Goal: Transaction & Acquisition: Purchase product/service

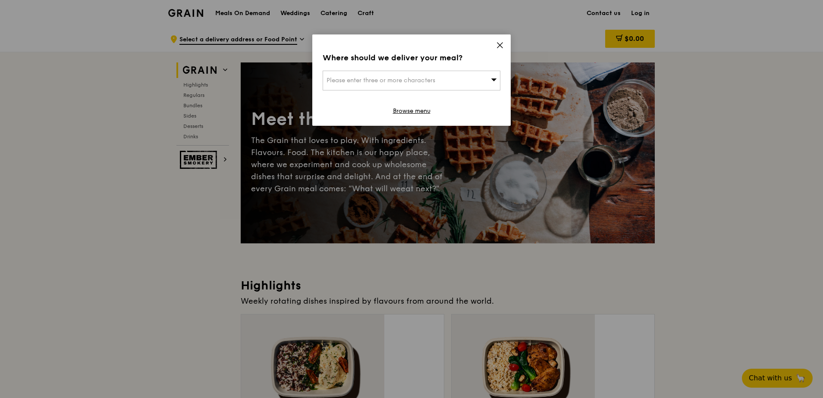
click at [501, 43] on icon at bounding box center [499, 45] width 5 height 5
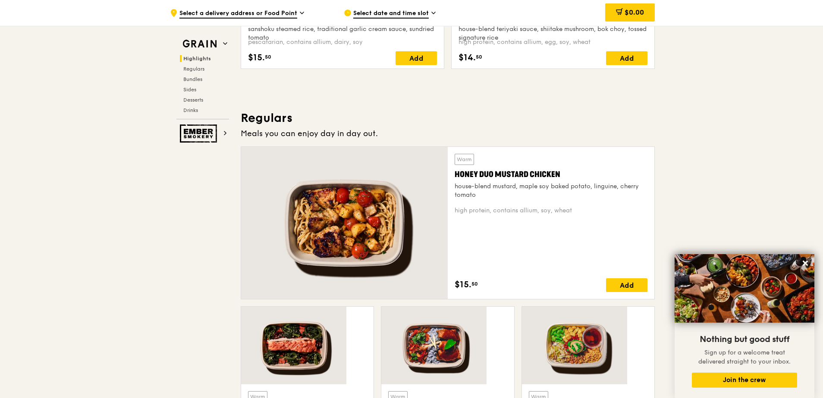
scroll to position [431, 0]
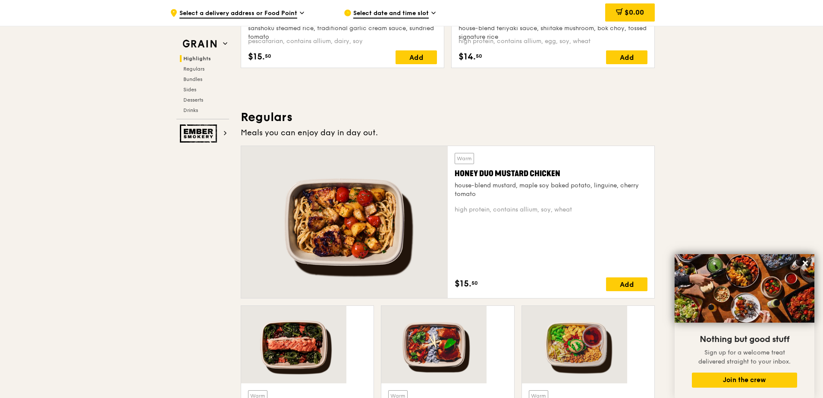
click at [357, 306] on div at bounding box center [307, 345] width 132 height 78
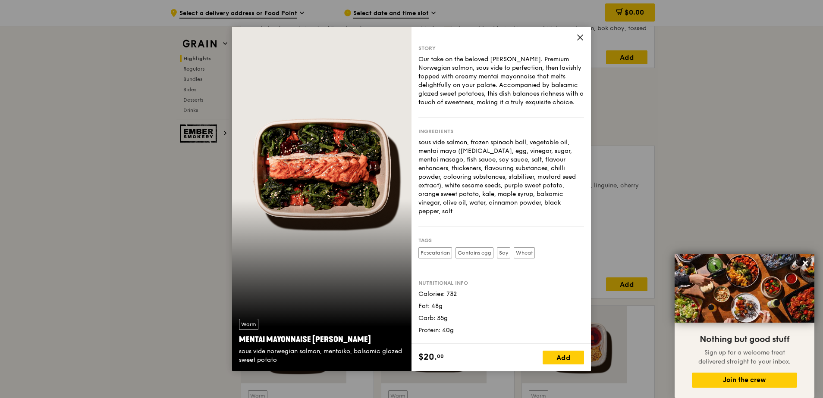
click at [576, 38] on icon at bounding box center [580, 38] width 8 height 8
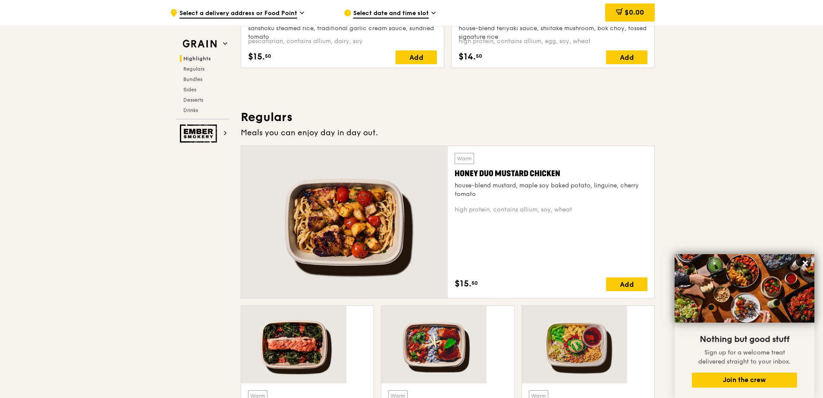
click at [451, 306] on div at bounding box center [447, 345] width 132 height 78
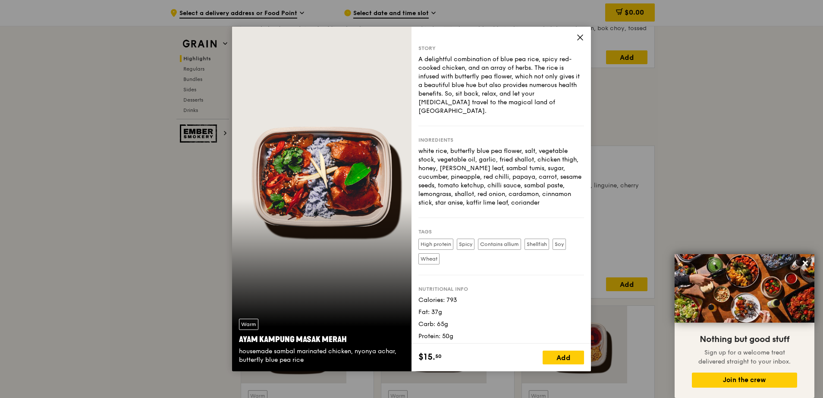
click at [576, 37] on icon at bounding box center [580, 38] width 8 height 8
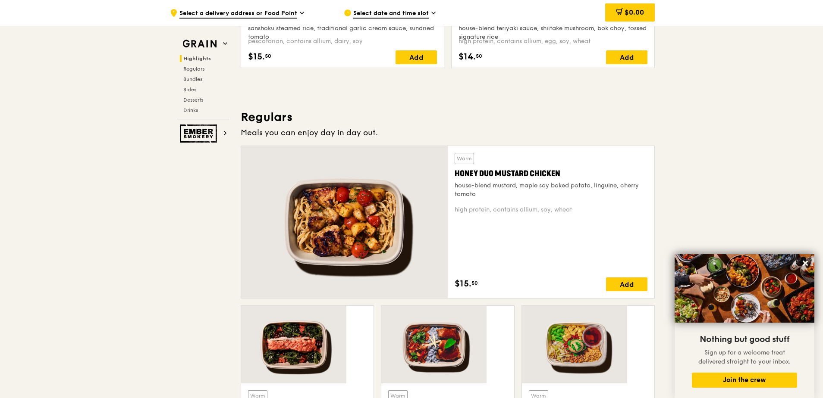
click at [539, 306] on div at bounding box center [588, 345] width 132 height 78
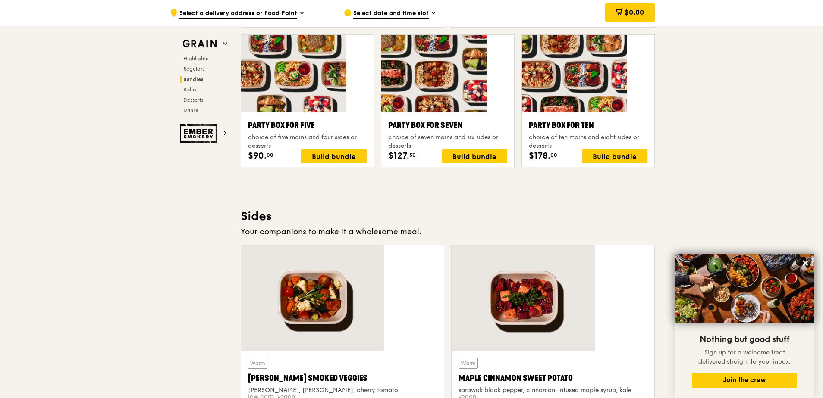
scroll to position [1460, 0]
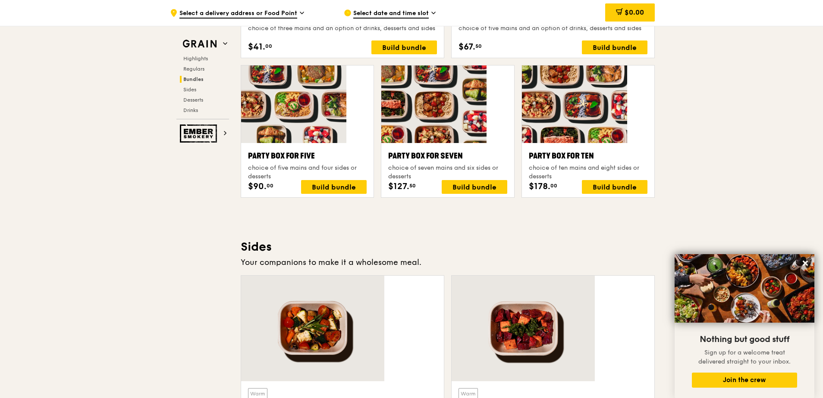
click at [532, 276] on div at bounding box center [552, 329] width 203 height 106
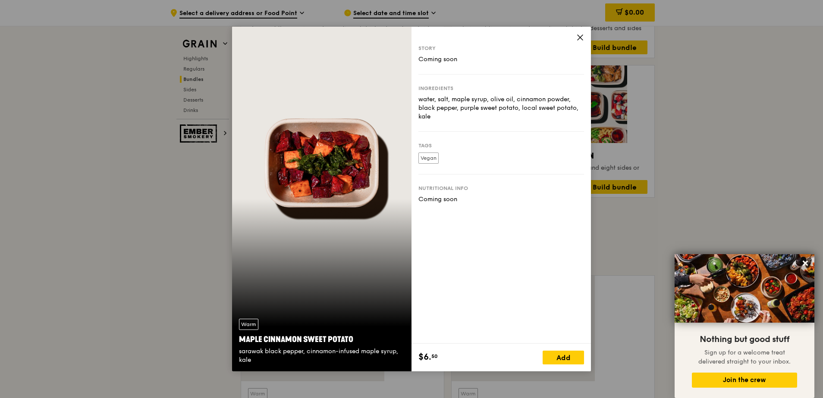
click at [576, 37] on icon at bounding box center [580, 38] width 8 height 8
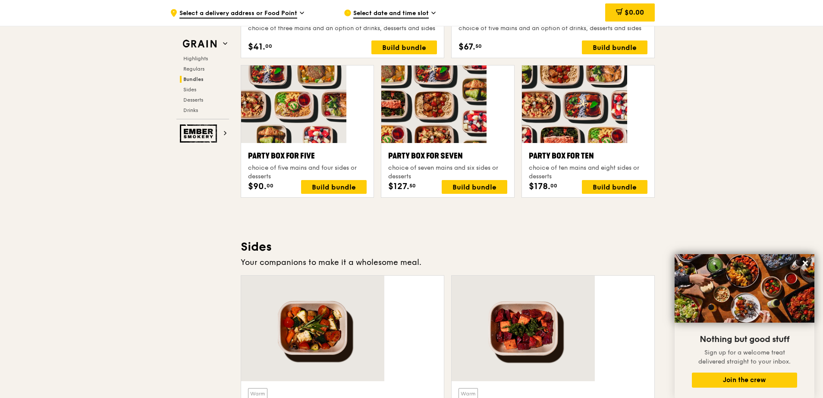
click at [398, 276] on div at bounding box center [342, 329] width 203 height 106
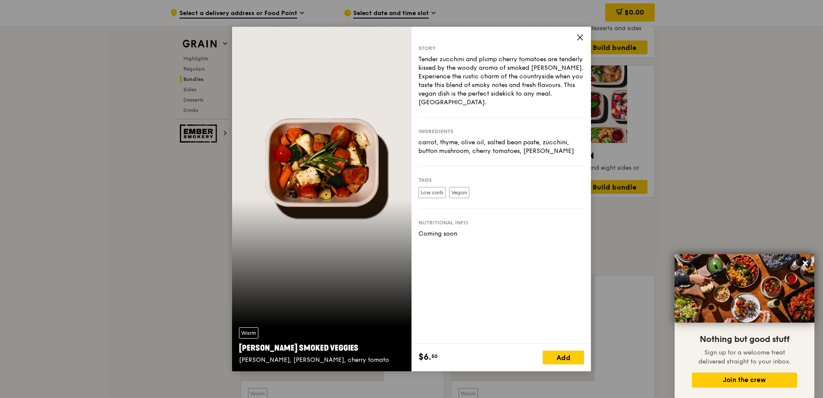
click at [539, 38] on div "Story Tender zucchini and plump cherry tomatoes are tenderly kissed by the wood…" at bounding box center [500, 185] width 179 height 317
click at [576, 38] on icon at bounding box center [580, 38] width 8 height 8
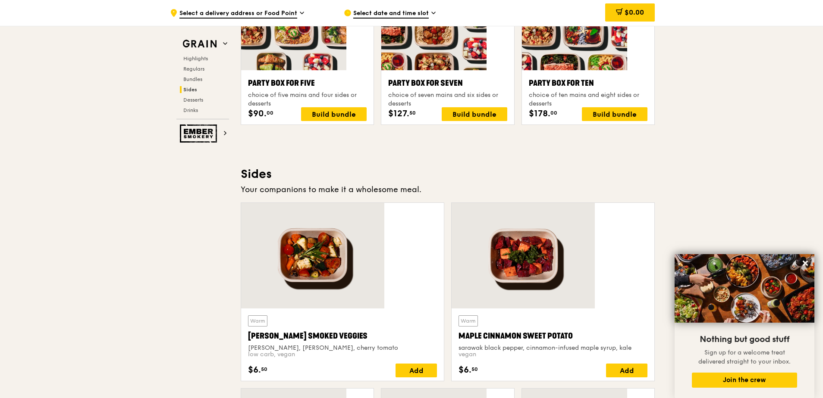
scroll to position [1546, 0]
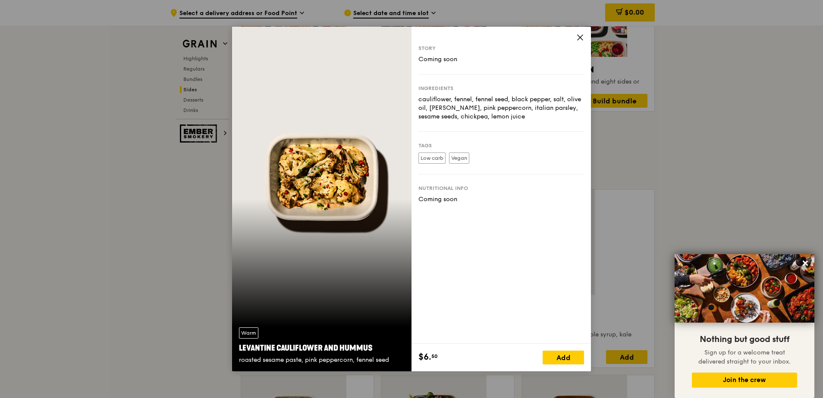
click at [576, 36] on icon at bounding box center [580, 38] width 8 height 8
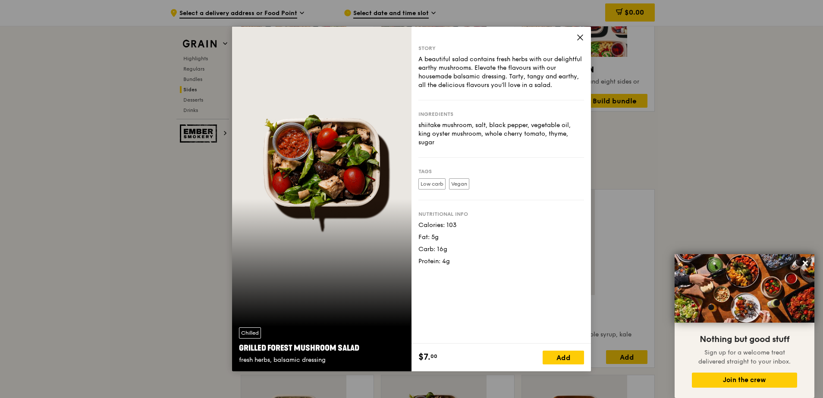
click at [541, 37] on div "Story A beautiful salad contains fresh herbs with our delightful earthy mushroo…" at bounding box center [500, 185] width 179 height 317
click at [577, 36] on icon at bounding box center [579, 37] width 5 height 5
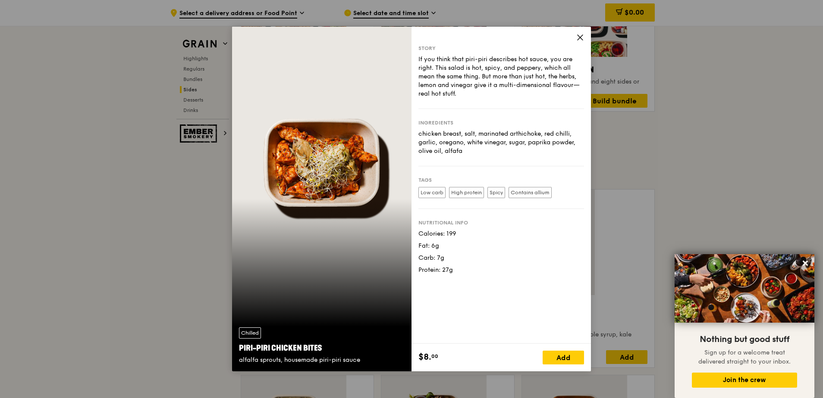
drag, startPoint x: 449, startPoint y: 111, endPoint x: 453, endPoint y: 126, distance: 15.7
click at [453, 130] on div "chicken breast, salt, marinated arthichoke, red chilli, garlic, oregano, white …" at bounding box center [501, 143] width 166 height 26
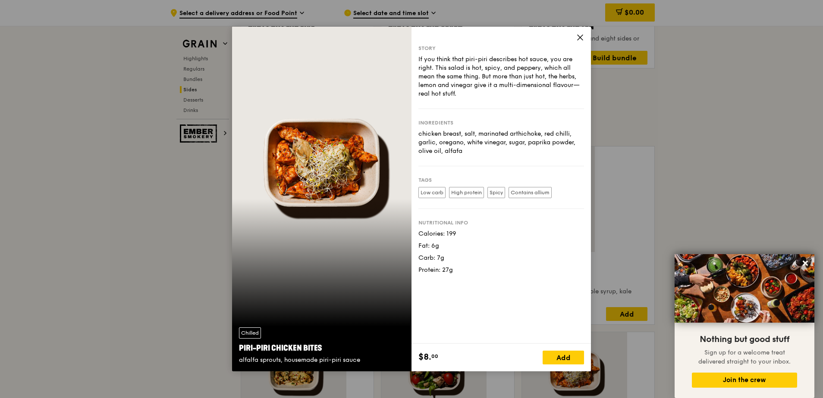
scroll to position [1632, 0]
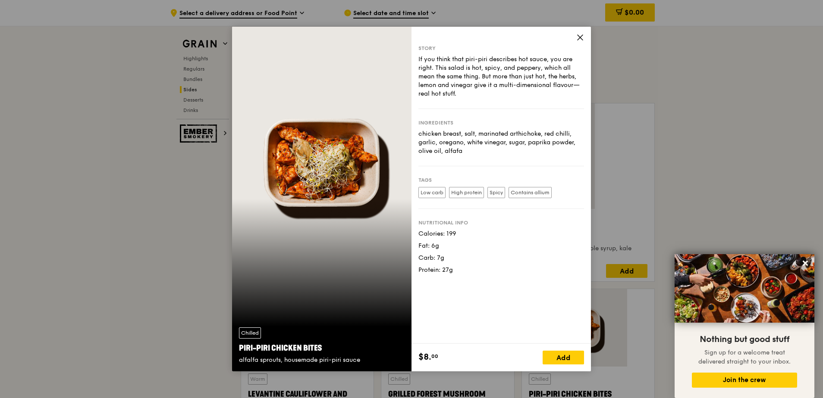
click at [576, 38] on icon at bounding box center [580, 38] width 8 height 8
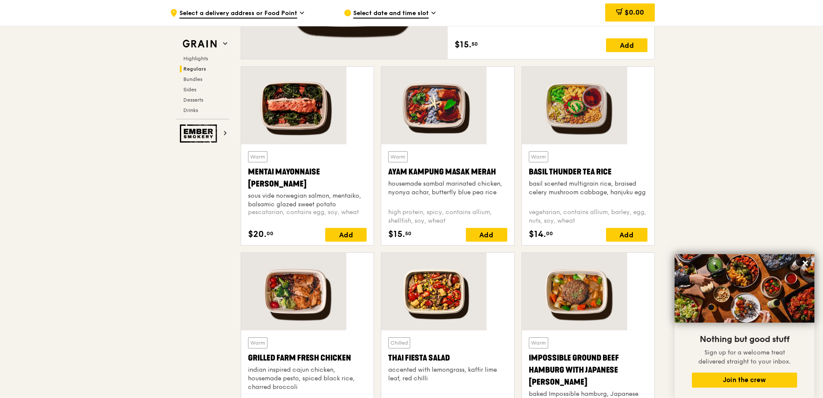
scroll to position [683, 0]
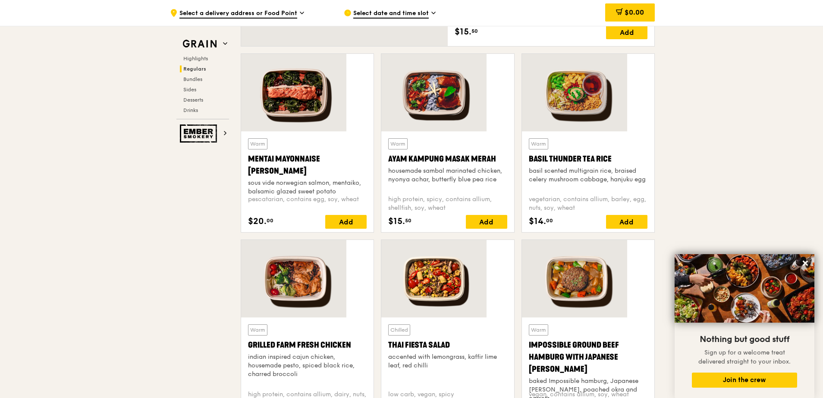
click at [554, 240] on div at bounding box center [588, 279] width 132 height 78
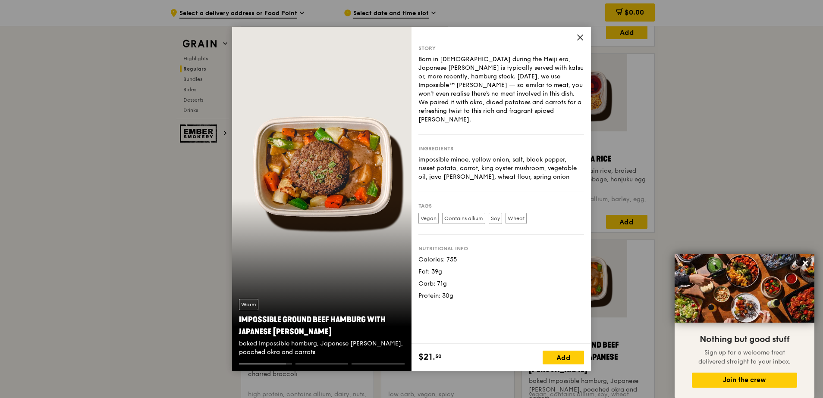
click at [345, 363] on div "Warm Impossible Ground Beef Hamburg with Japanese Curry baked Impossible hambur…" at bounding box center [321, 328] width 179 height 72
click at [382, 367] on div at bounding box center [321, 368] width 179 height 8
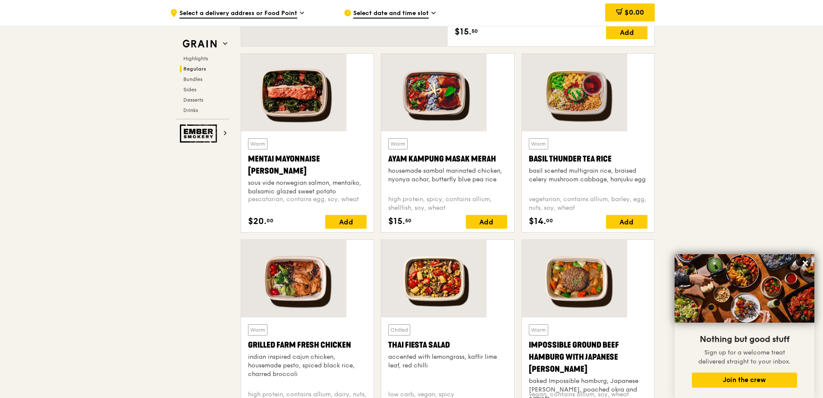
click at [545, 325] on div "Warm Impossible Ground Beef Hamburg with Japanese Curry baked Impossible hambur…" at bounding box center [588, 354] width 119 height 59
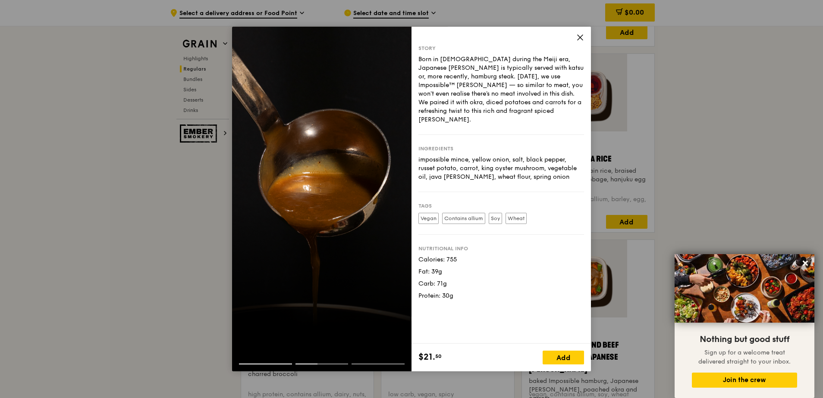
click at [577, 35] on icon at bounding box center [579, 37] width 5 height 5
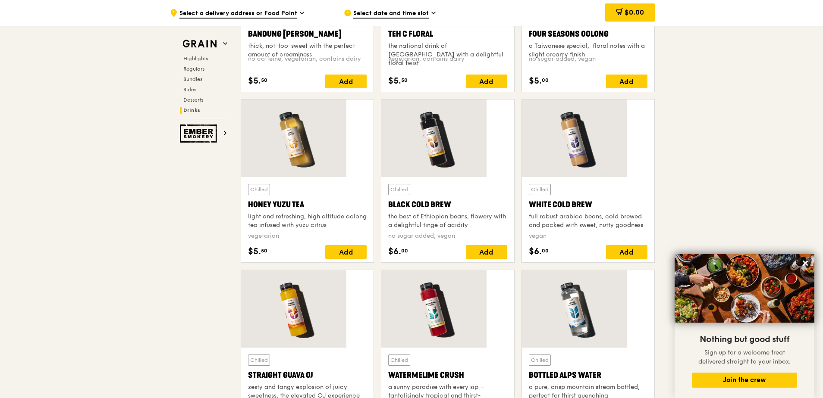
scroll to position [2675, 0]
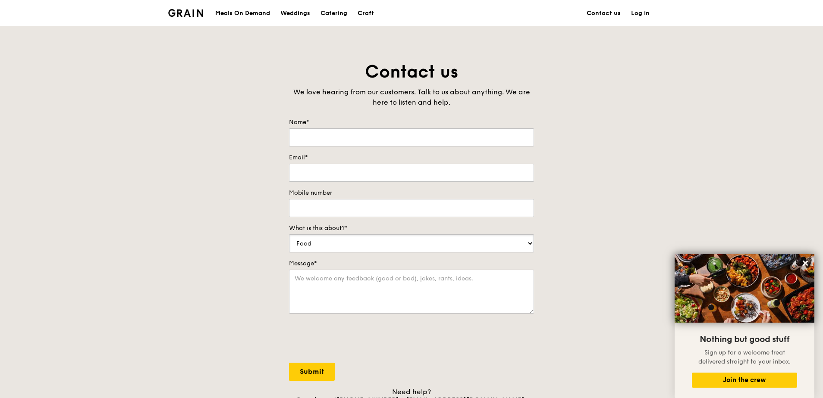
click at [438, 235] on select "Food Service Billing/Payment Catering Others" at bounding box center [411, 244] width 245 height 18
click at [573, 163] on div "Contact us We love hearing from our customers. Talk to us about anything. We ar…" at bounding box center [411, 240] width 823 height 360
click at [364, 128] on input "Name*" at bounding box center [411, 137] width 245 height 18
click at [318, 128] on input "Name*" at bounding box center [411, 137] width 245 height 18
type input "Meicia Koh"
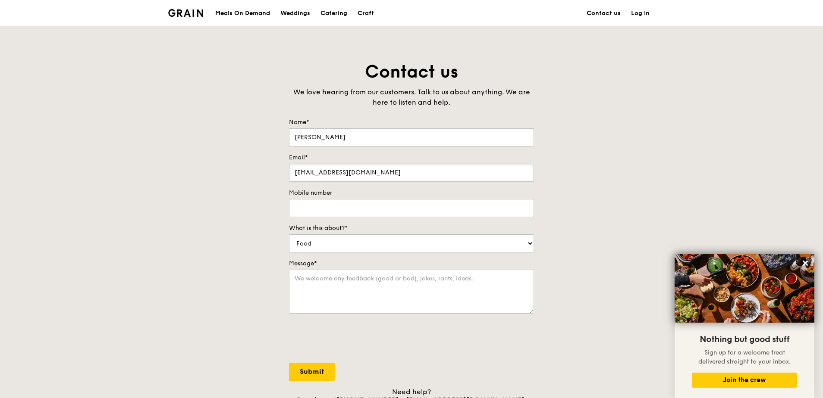
type input "meicia.koh@versuni.com"
type input "94759278"
click at [465, 270] on textarea "Message*" at bounding box center [411, 292] width 245 height 44
click at [370, 270] on textarea "Hi, I am if the" at bounding box center [411, 292] width 245 height 44
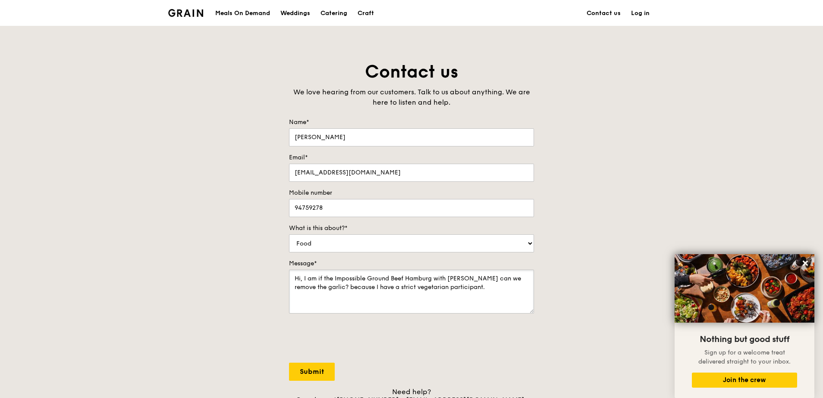
type textarea "Hi, I am if the Impossible Ground Beef Hamburg with Jap curry can we remove the…"
click at [311, 363] on input "Submit" at bounding box center [312, 372] width 46 height 18
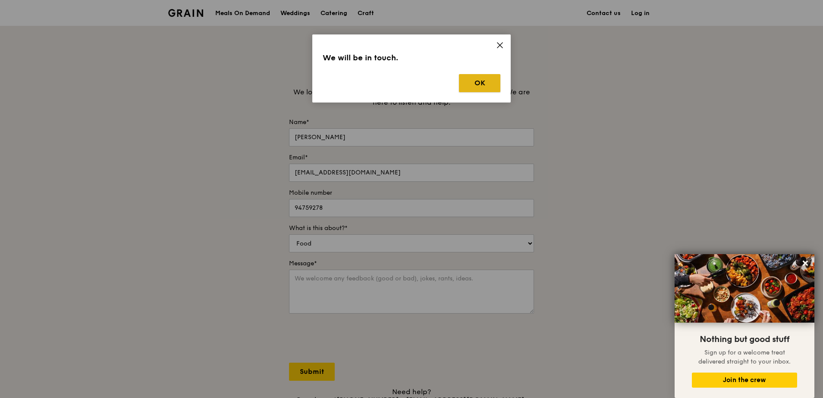
click at [482, 74] on button "OK" at bounding box center [479, 83] width 41 height 18
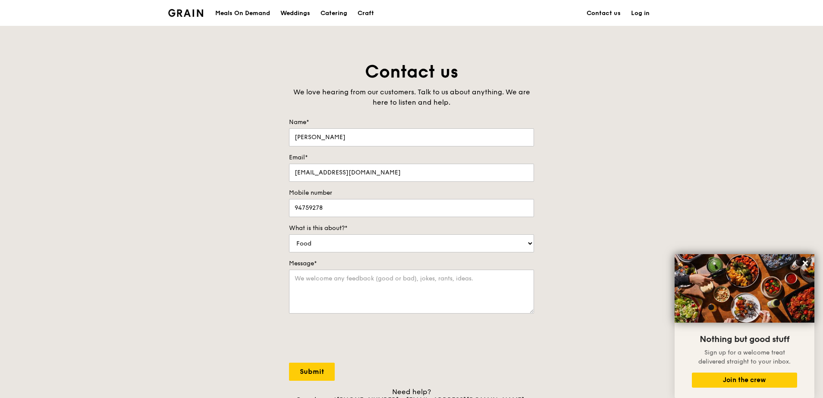
click at [270, 16] on div "Meals On Demand" at bounding box center [242, 13] width 55 height 26
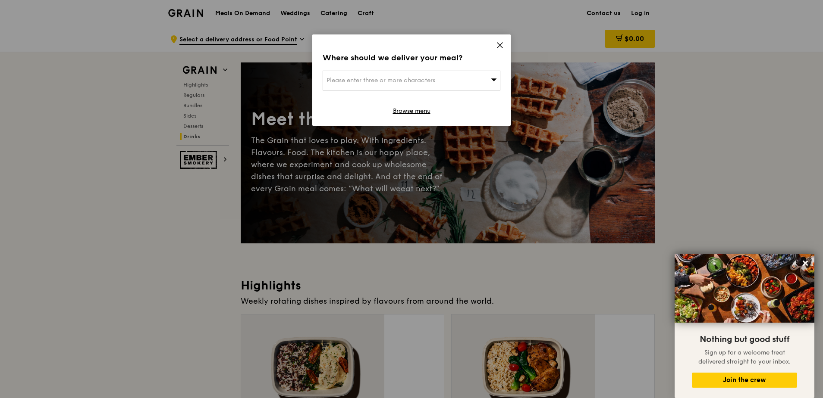
click at [498, 41] on icon at bounding box center [500, 45] width 8 height 8
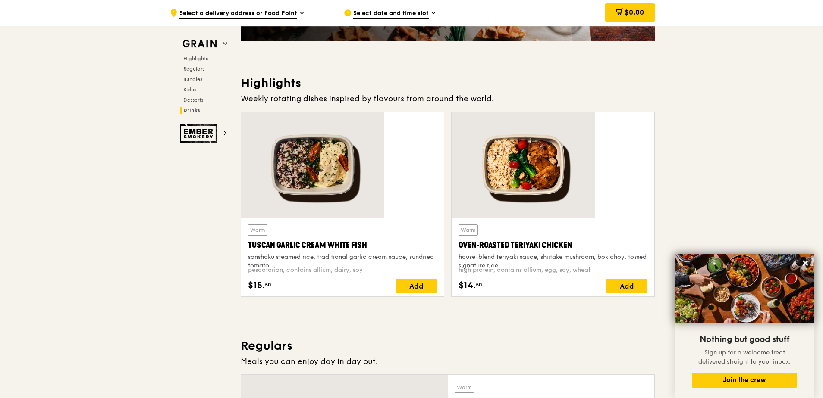
scroll to position [216, 0]
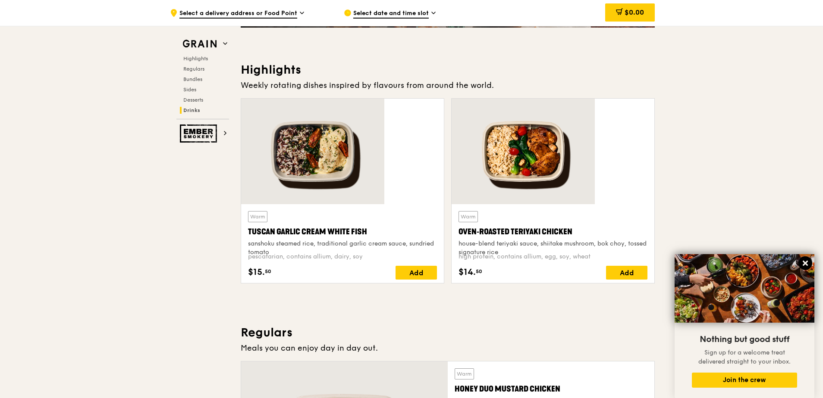
click at [804, 260] on icon at bounding box center [805, 264] width 8 height 8
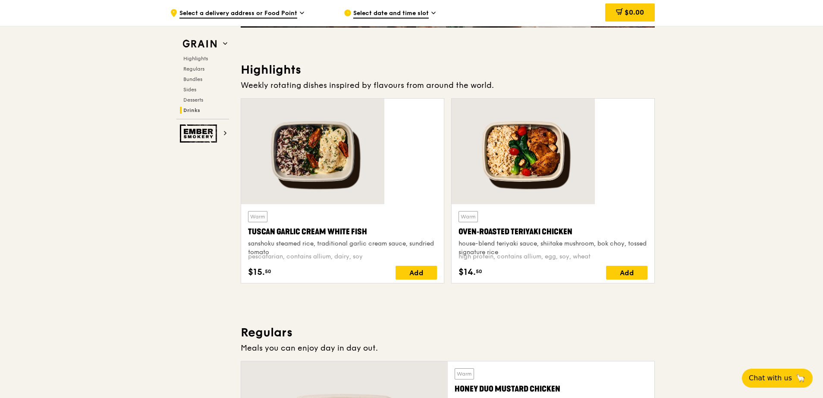
scroll to position [259, 0]
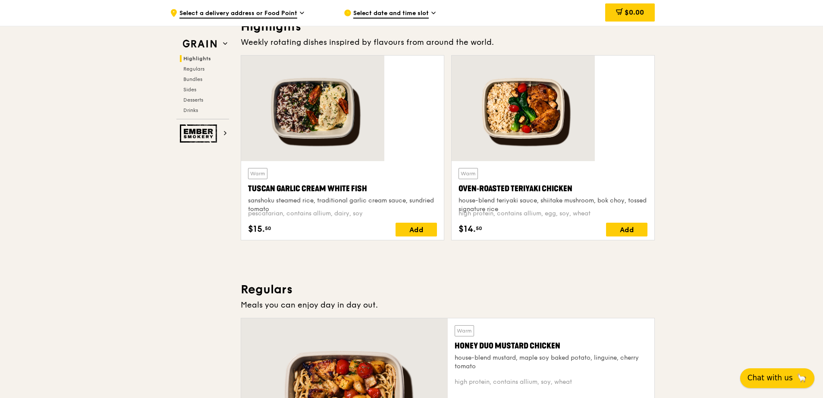
click at [783, 379] on span "Chat with us" at bounding box center [769, 378] width 45 height 11
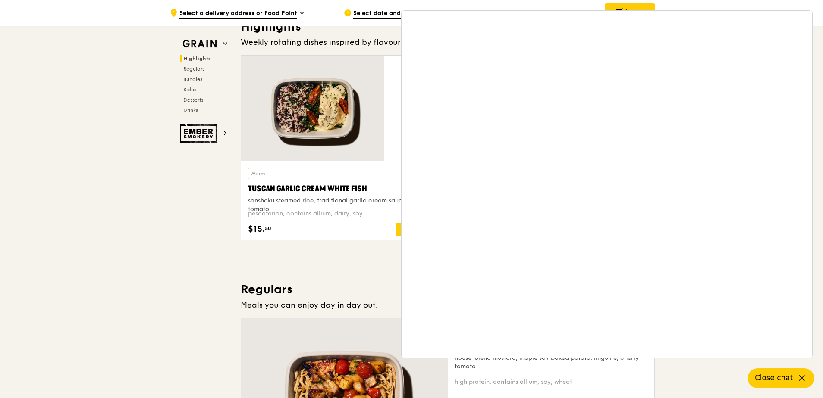
click at [795, 375] on button "Close chat" at bounding box center [781, 379] width 66 height 20
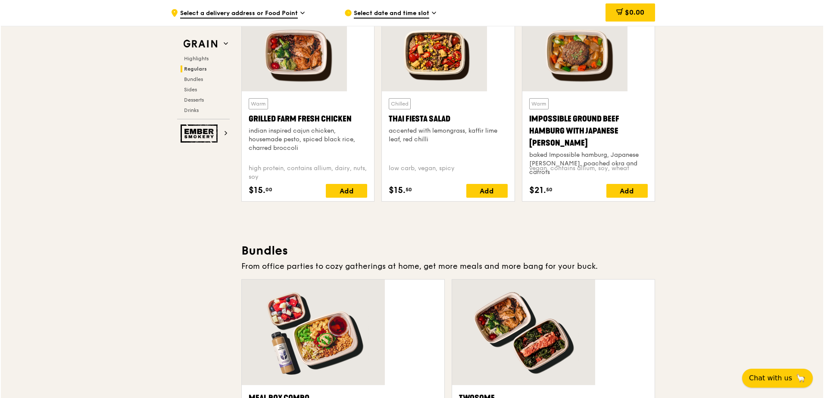
scroll to position [905, 0]
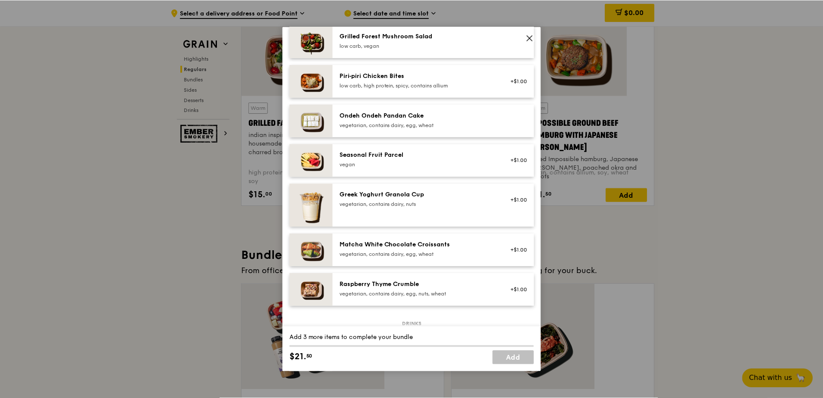
scroll to position [517, 0]
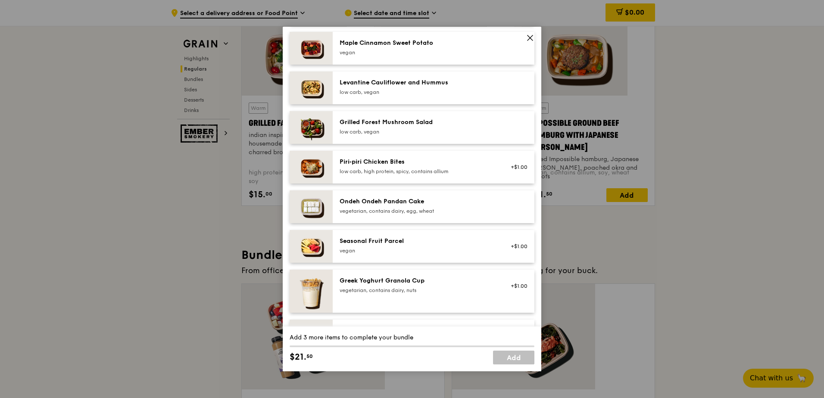
click at [523, 78] on div at bounding box center [516, 87] width 33 height 19
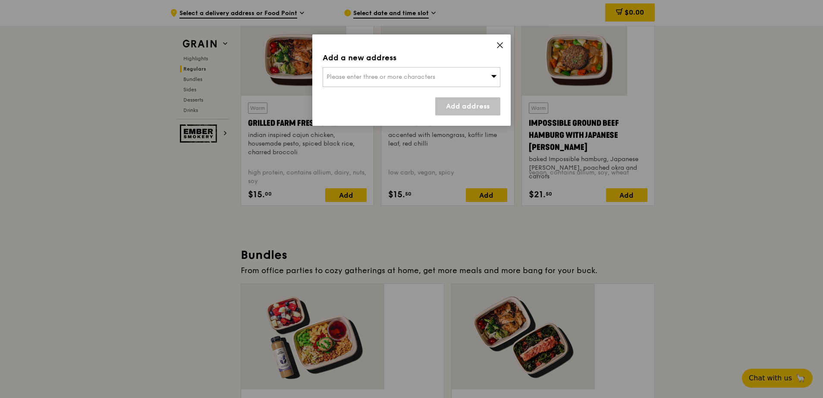
click at [496, 41] on icon at bounding box center [500, 45] width 8 height 8
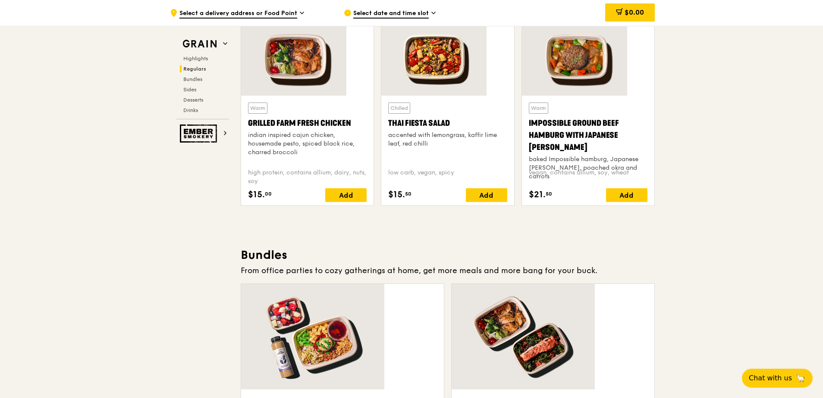
click at [283, 9] on div ".cls-1 { fill: none; stroke: #fff; stroke-linecap: round; stroke-linejoin: roun…" at bounding box center [250, 13] width 160 height 26
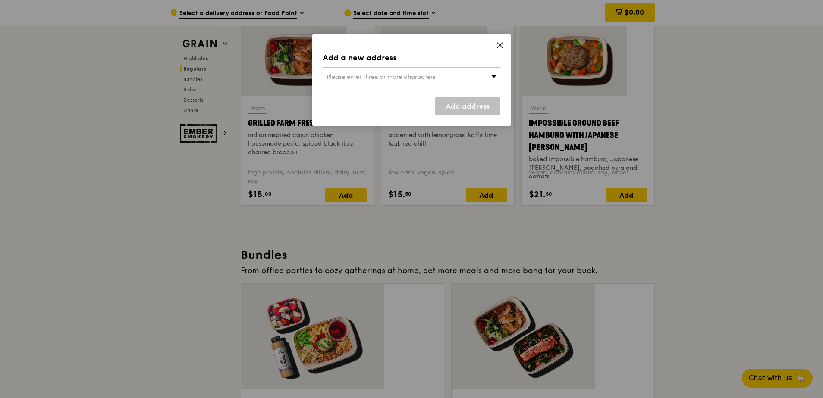
click at [338, 67] on div "Please enter three or more characters" at bounding box center [412, 77] width 178 height 20
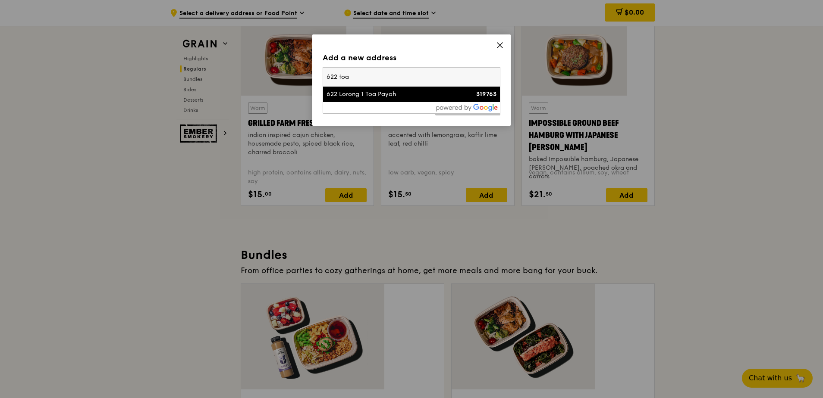
type input "622 toa"
click at [348, 90] on div "622 Lorong 1 Toa Payoh" at bounding box center [390, 94] width 128 height 9
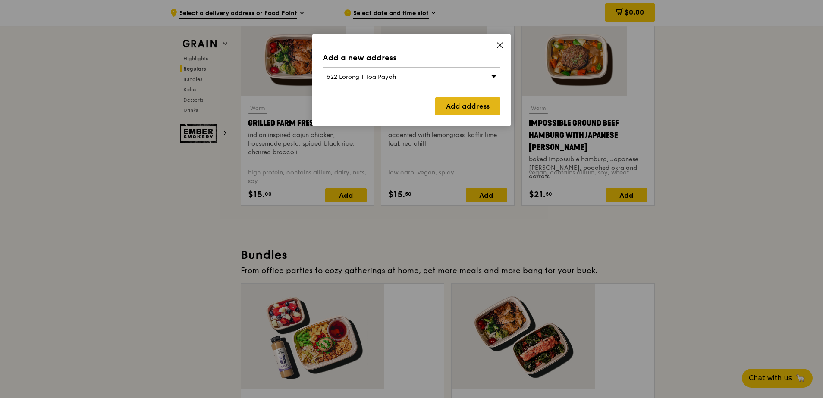
click at [465, 97] on link "Add address" at bounding box center [467, 106] width 65 height 18
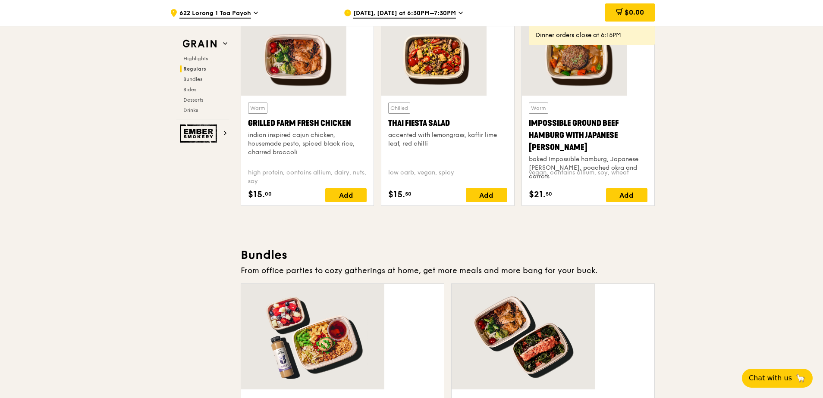
click at [400, 14] on span "Sep 5, Today at 6:30PM–7:30PM" at bounding box center [404, 13] width 103 height 9
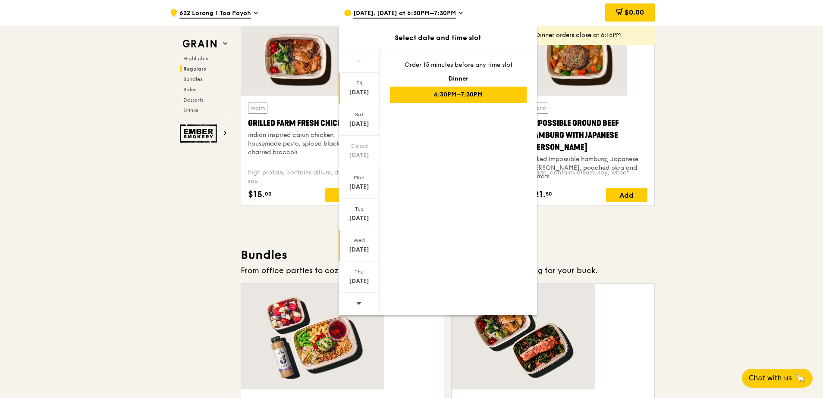
click at [378, 246] on div "[DATE]" at bounding box center [359, 250] width 38 height 9
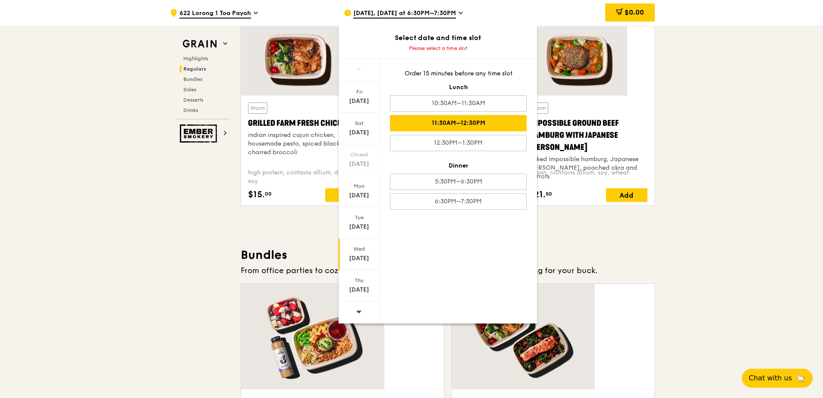
click at [525, 115] on div "11:30AM–12:30PM" at bounding box center [458, 123] width 137 height 16
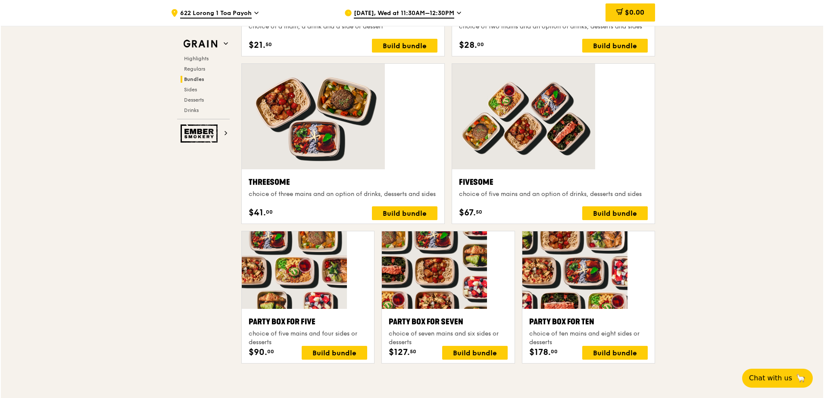
scroll to position [1337, 0]
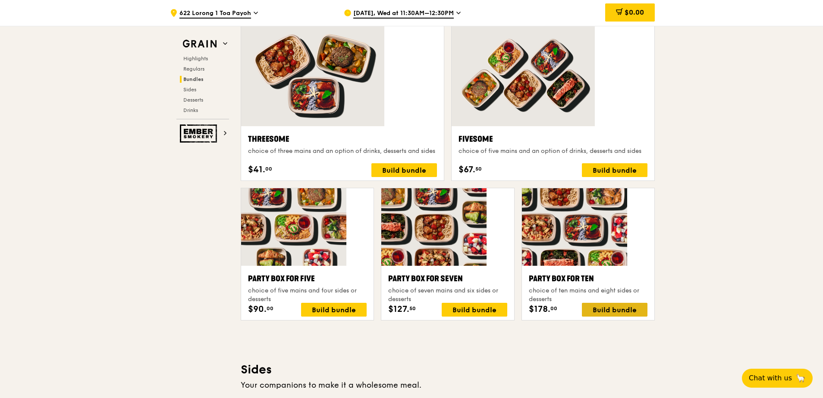
click at [582, 303] on div "Build bundle" at bounding box center [615, 310] width 66 height 14
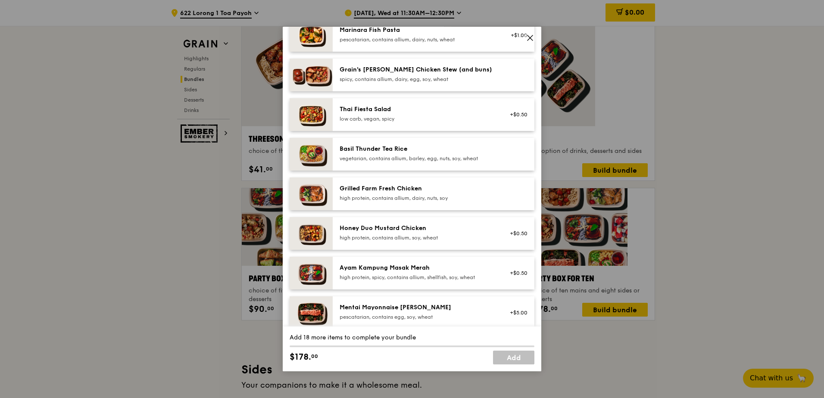
scroll to position [13, 0]
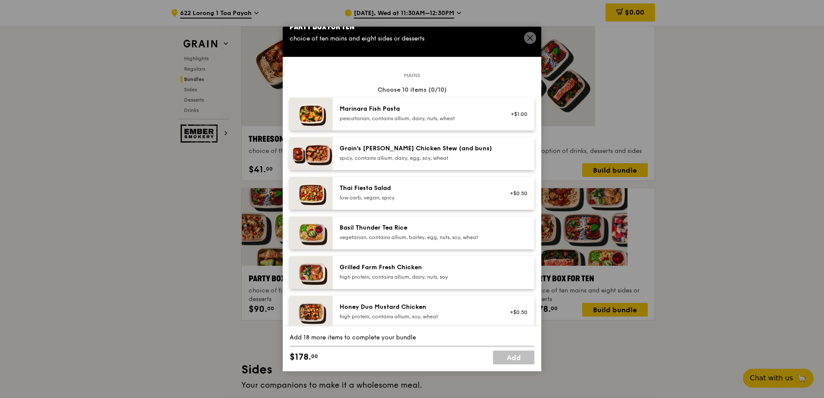
click at [495, 108] on div "Marinara Fish Pasta pescatarian, contains allium, dairy, nuts, wheat" at bounding box center [417, 114] width 165 height 19
click at [316, 109] on img at bounding box center [311, 114] width 43 height 33
click at [430, 155] on div "spicy, contains allium, dairy, egg, soy, wheat" at bounding box center [417, 158] width 155 height 7
click at [421, 224] on div "Basil Thunder Tea Rice vegetarian, contains allium, barley, egg, nuts, soy, whe…" at bounding box center [417, 233] width 165 height 19
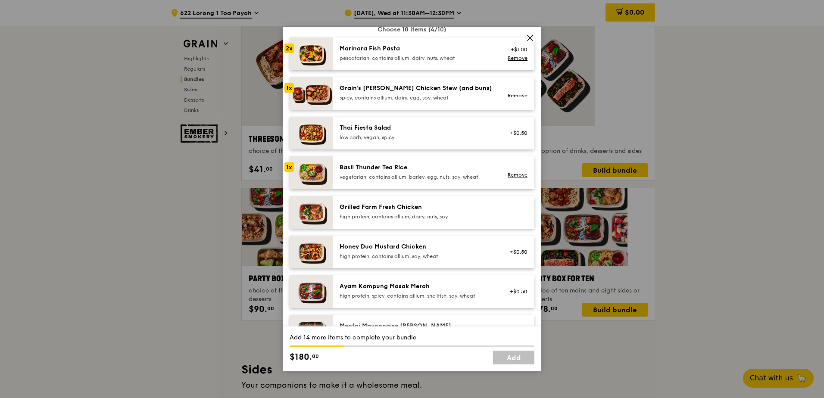
scroll to position [86, 0]
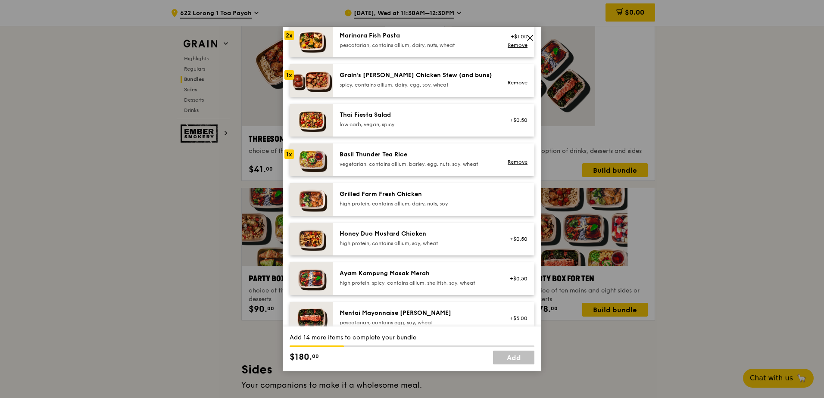
click at [434, 230] on div "Honey Duo Mustard Chicken" at bounding box center [417, 234] width 155 height 9
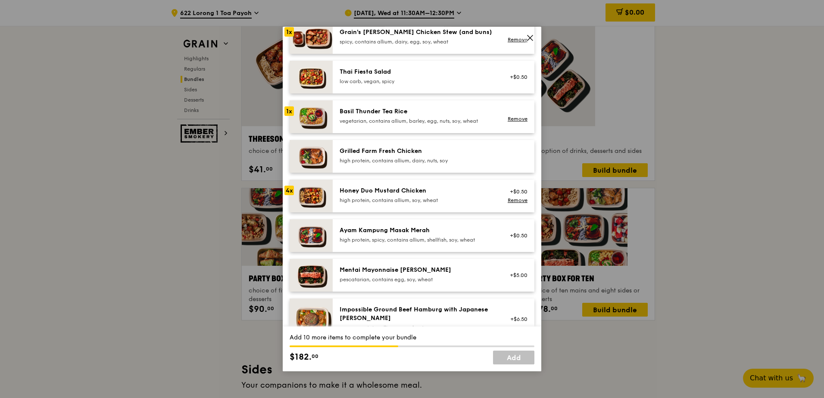
click at [391, 276] on div "pescatarian, contains egg, soy, wheat" at bounding box center [417, 279] width 155 height 7
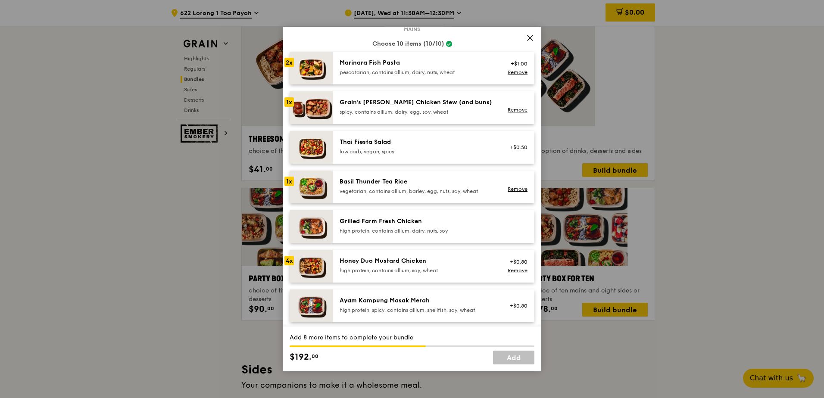
scroll to position [0, 0]
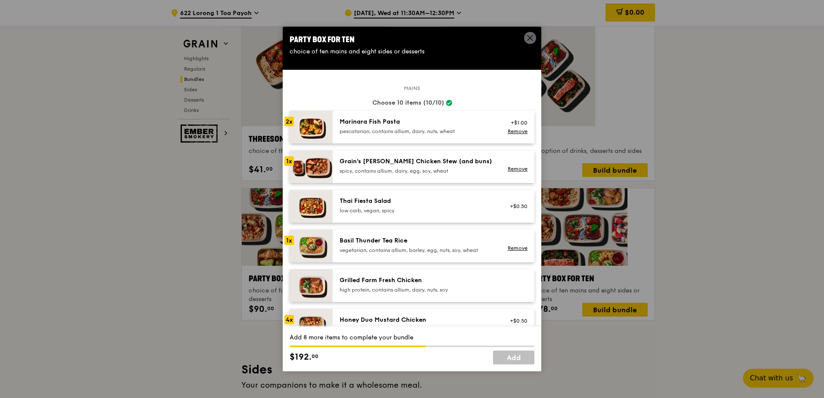
click at [539, 346] on div "Add 8 more items to complete your bundle $192. 00 Add" at bounding box center [412, 349] width 259 height 45
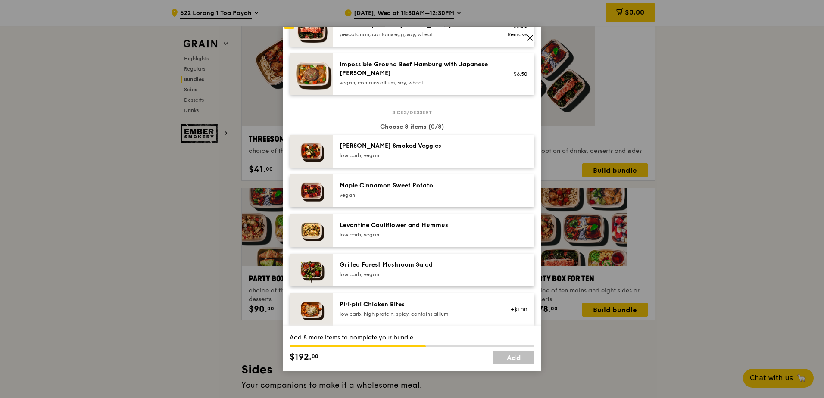
scroll to position [388, 0]
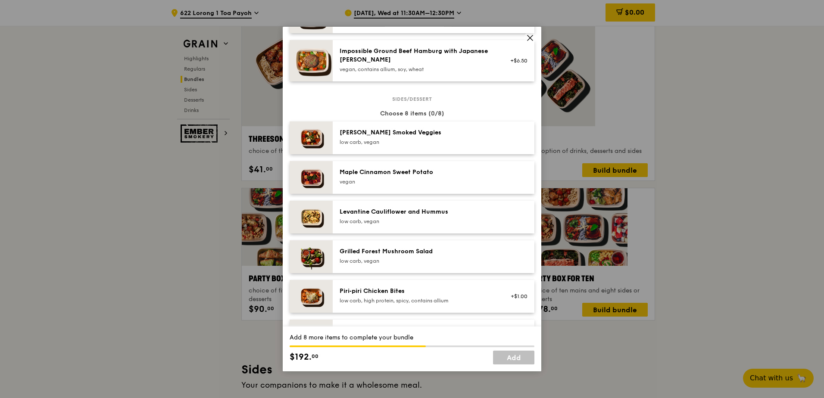
click at [388, 128] on div "[PERSON_NAME] Smoked Veggies" at bounding box center [417, 132] width 155 height 9
click at [385, 179] on div "vegan" at bounding box center [417, 182] width 155 height 7
click at [376, 247] on div "Grilled Forest Mushroom Salad" at bounding box center [417, 251] width 155 height 9
click at [380, 208] on div "Levantine Cauliflower and Hummus low carb, vegan" at bounding box center [434, 217] width 188 height 19
click at [376, 298] on div "low carb, high protein, spicy, contains allium" at bounding box center [417, 301] width 155 height 7
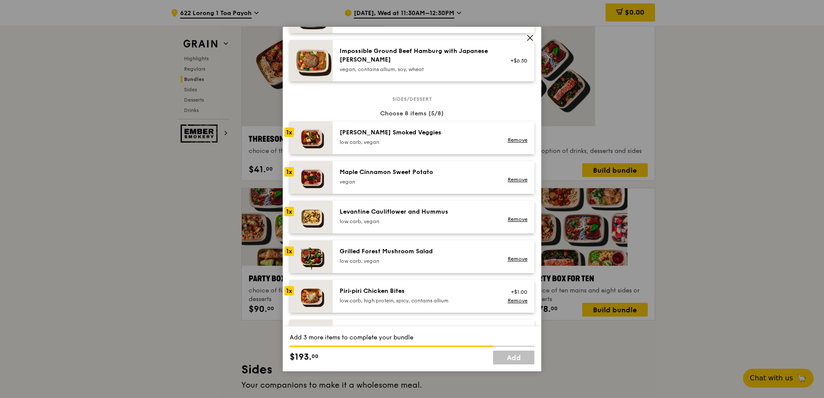
click at [428, 287] on div "Piri‑piri Chicken Bites low carb, high protein, spicy, contains allium +$1.00 R…" at bounding box center [434, 296] width 188 height 19
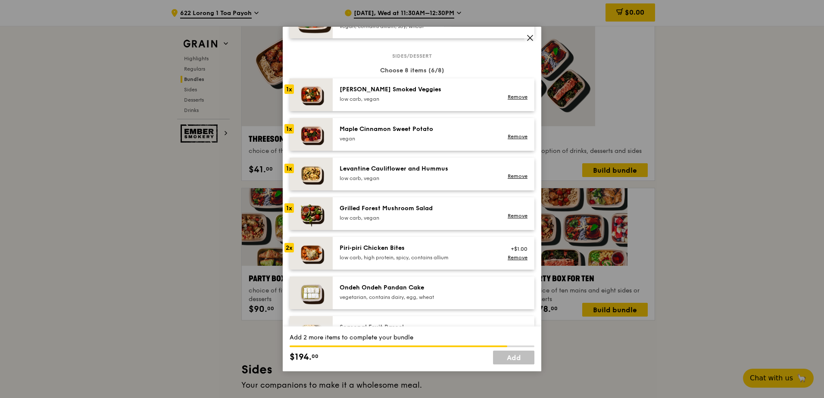
click at [430, 294] on div "vegetarian, contains dairy, egg, wheat" at bounding box center [417, 297] width 155 height 7
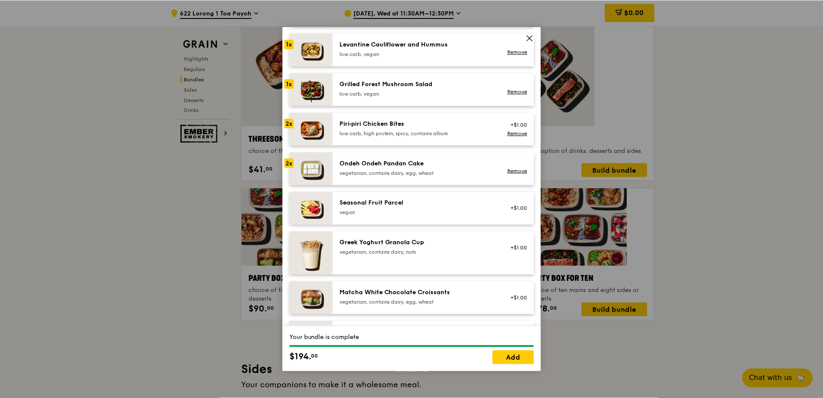
scroll to position [561, 0]
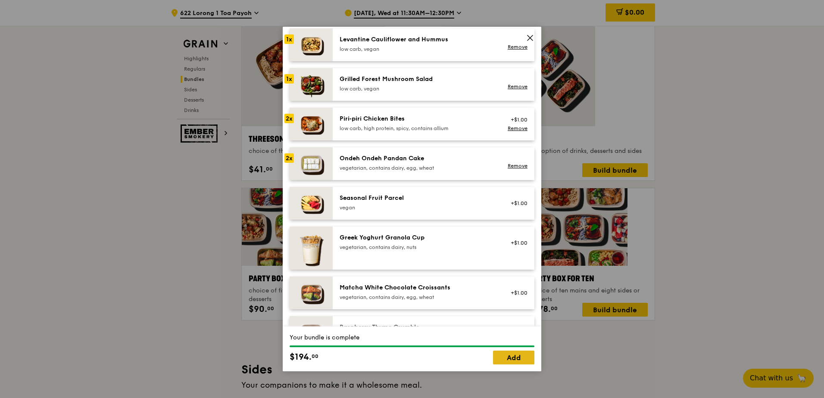
click at [519, 358] on link "Add" at bounding box center [513, 358] width 41 height 14
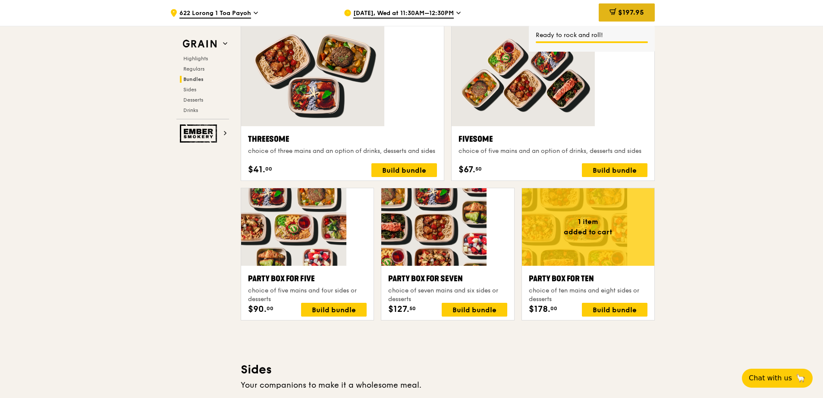
click at [618, 12] on span "$197.95" at bounding box center [631, 12] width 26 height 8
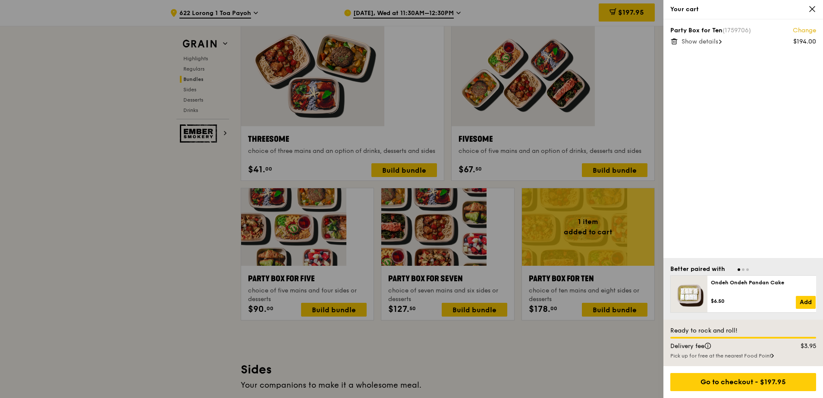
click at [636, 130] on div at bounding box center [411, 199] width 823 height 398
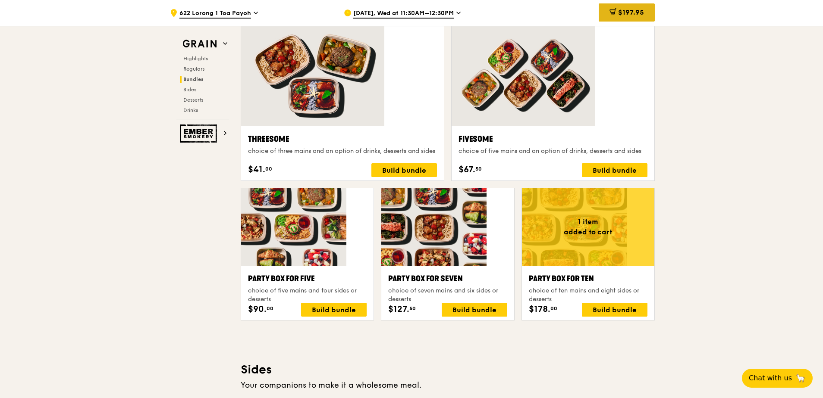
click at [618, 11] on span "$197.95" at bounding box center [631, 12] width 26 height 8
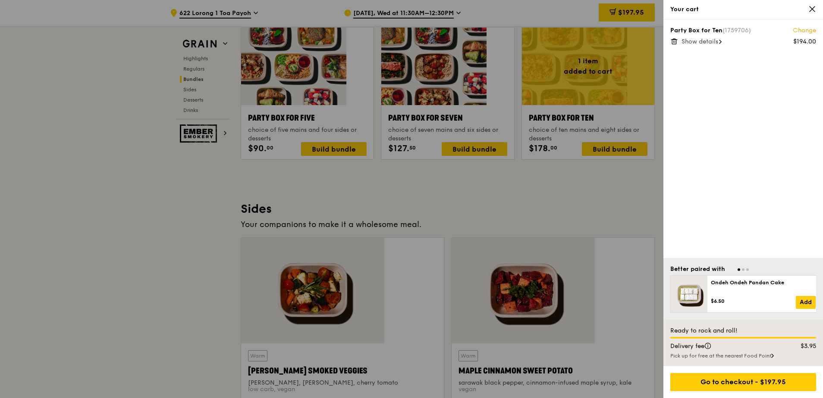
scroll to position [1509, 0]
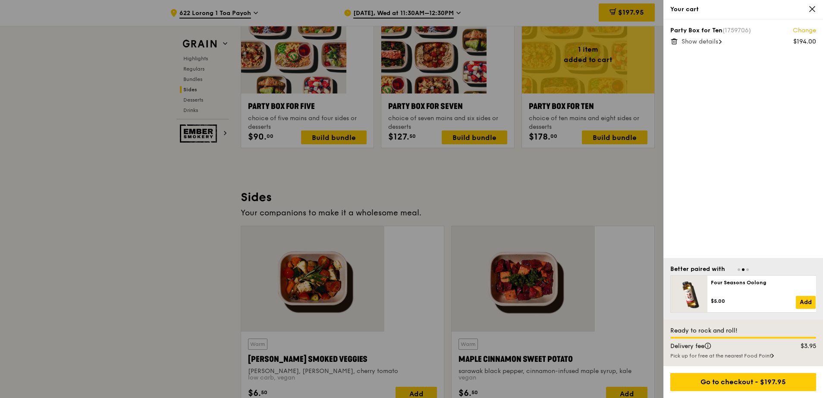
click at [627, 63] on div at bounding box center [411, 199] width 823 height 398
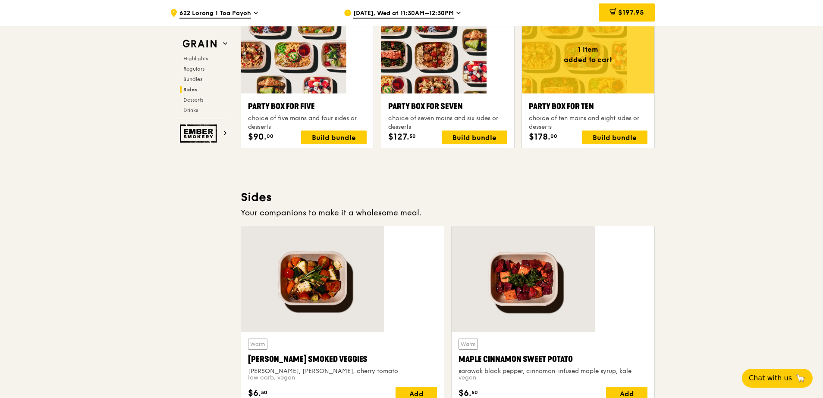
click at [634, 41] on div ".cls-1 { fill: none; stroke: #fff; stroke-linecap: round; stroke-linejoin: roun…" at bounding box center [411, 59] width 823 height 3085
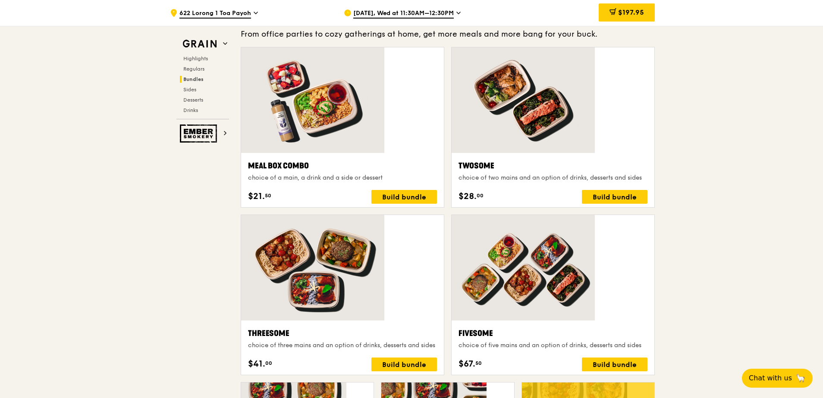
scroll to position [1164, 0]
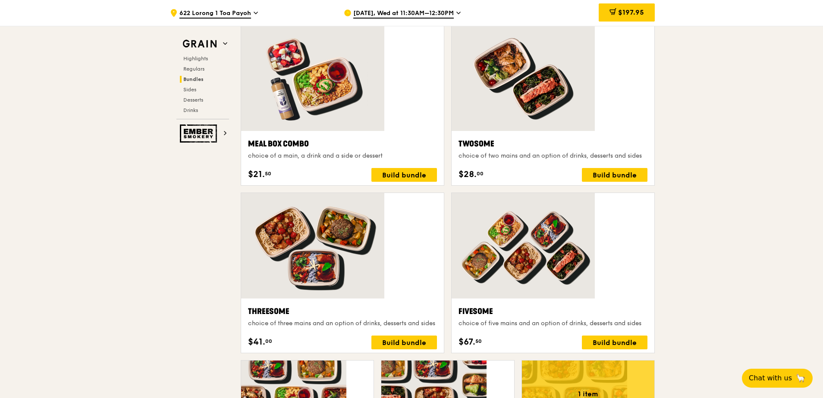
click at [647, 147] on div ".cls-1 { fill: none; stroke: #fff; stroke-linecap: round; stroke-linejoin: roun…" at bounding box center [411, 404] width 823 height 3085
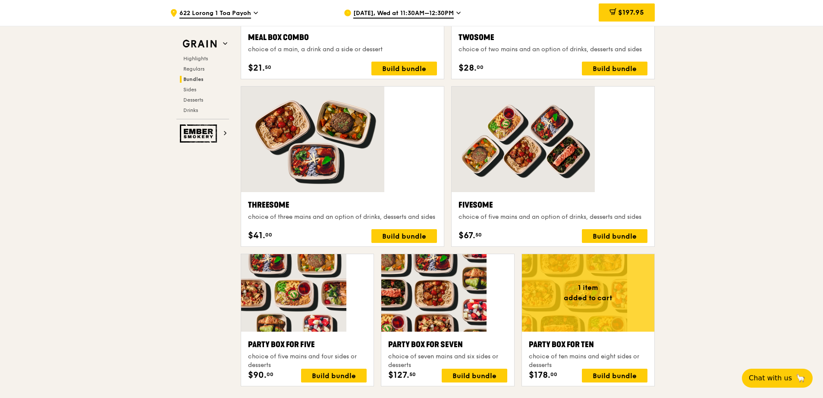
scroll to position [1294, 0]
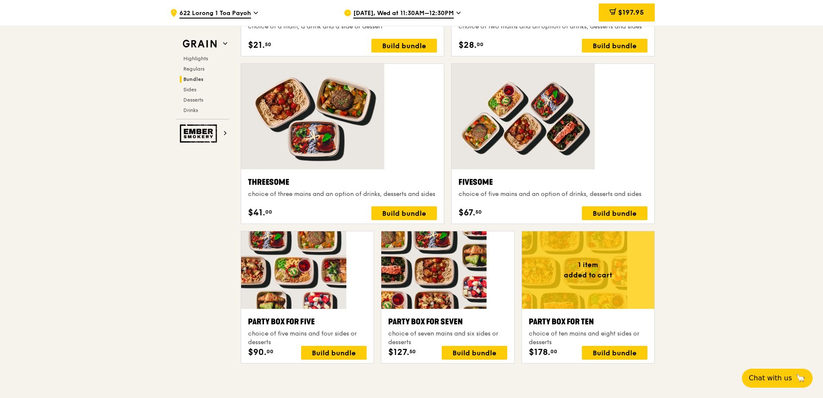
click at [716, 155] on div ".cls-1 { fill: none; stroke: #fff; stroke-linecap: round; stroke-linejoin: roun…" at bounding box center [411, 274] width 823 height 3085
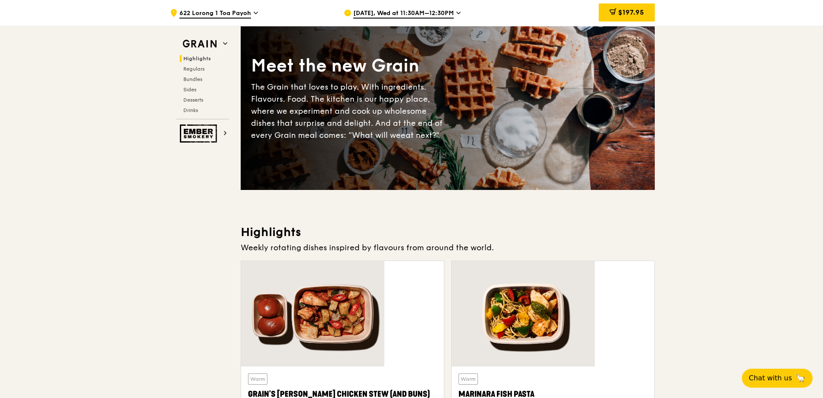
scroll to position [0, 0]
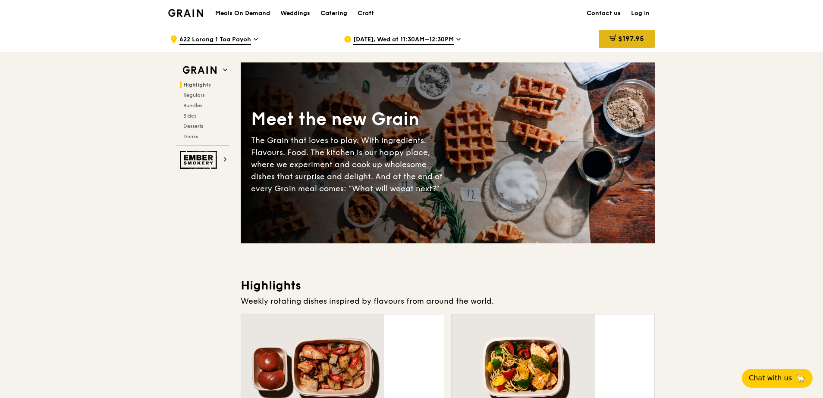
click at [598, 33] on div "$197.95" at bounding box center [626, 39] width 56 height 18
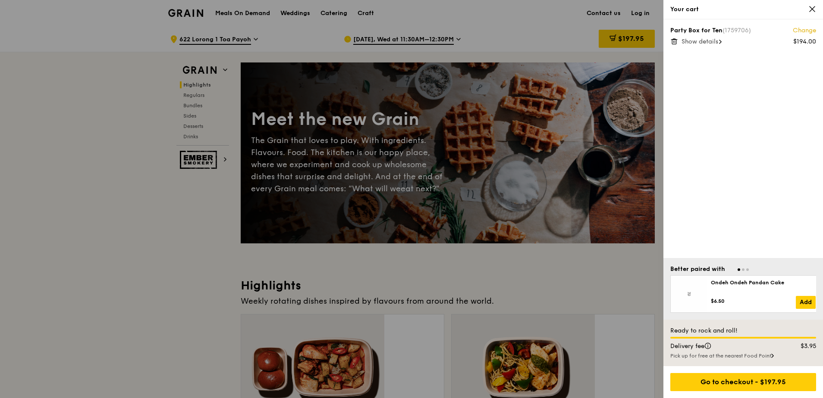
click at [695, 38] on span "Show details" at bounding box center [699, 41] width 37 height 7
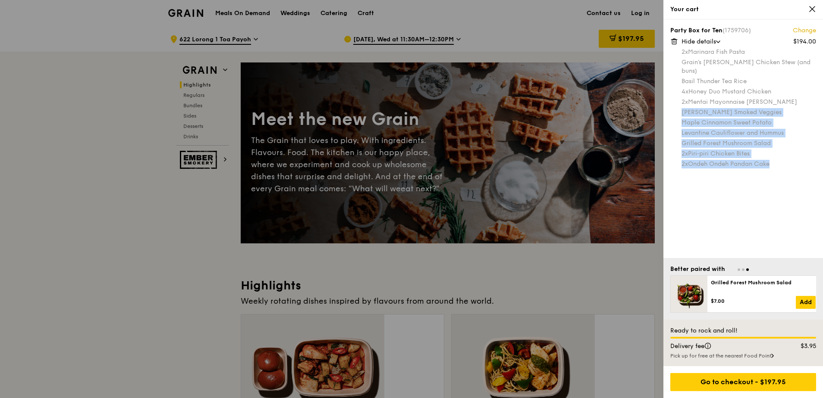
drag, startPoint x: 680, startPoint y: 79, endPoint x: 753, endPoint y: 117, distance: 82.2
click at [753, 117] on div "2x Marinara Fish Pasta Grain's Curry Chicken Stew (and buns) Basil Thunder Tea …" at bounding box center [748, 108] width 135 height 121
copy div "Rosemary Smoked Veggies Maple Cinnamon Sweet Potato Levantine Cauliflower and H…"
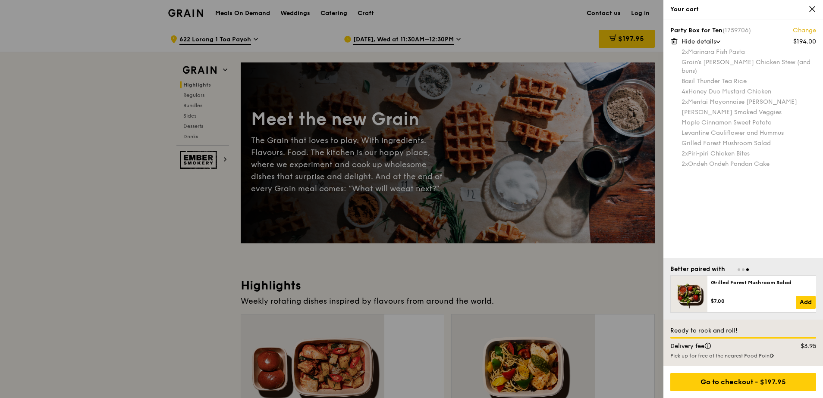
click at [612, 147] on div at bounding box center [411, 199] width 823 height 398
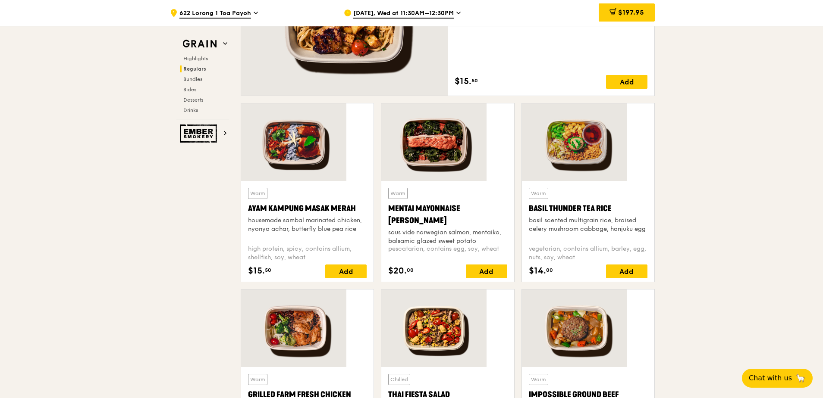
scroll to position [647, 0]
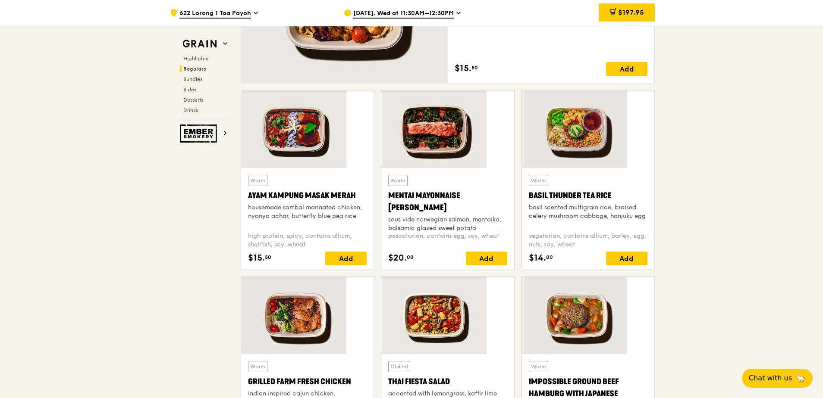
click at [563, 277] on div at bounding box center [588, 316] width 132 height 78
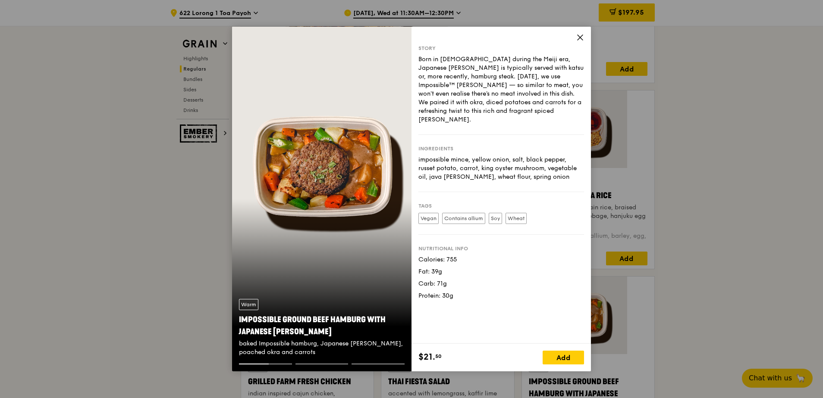
click at [576, 41] on icon at bounding box center [580, 38] width 8 height 8
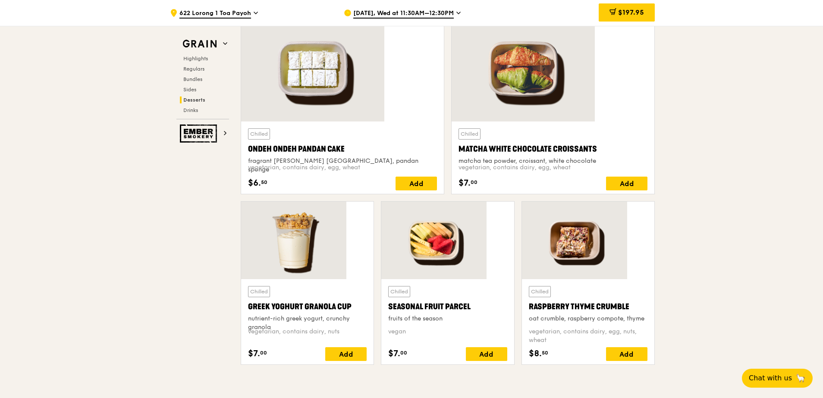
scroll to position [2026, 0]
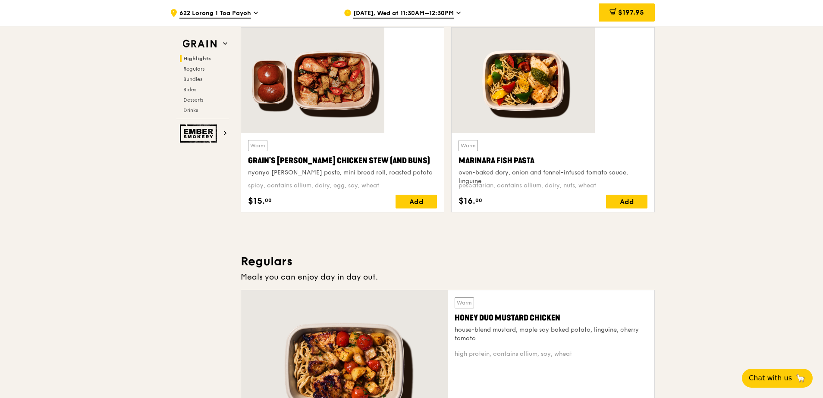
scroll to position [259, 0]
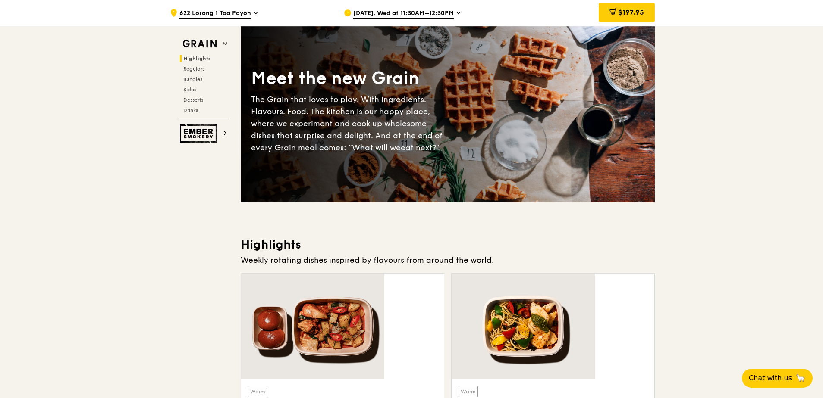
scroll to position [0, 0]
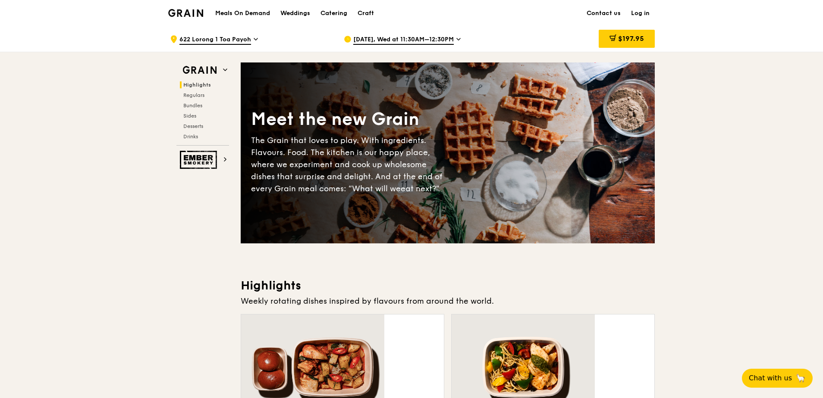
click at [388, 41] on span "[DATE], Wed at 11:30AM–12:30PM" at bounding box center [403, 39] width 100 height 9
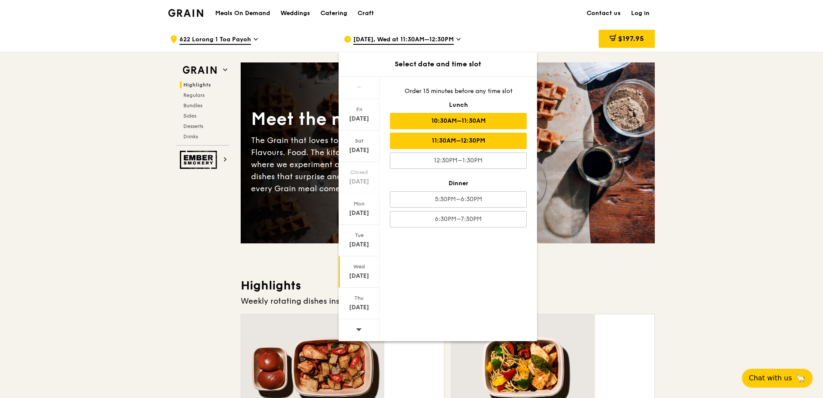
click at [425, 113] on div "10:30AM–11:30AM" at bounding box center [458, 121] width 137 height 16
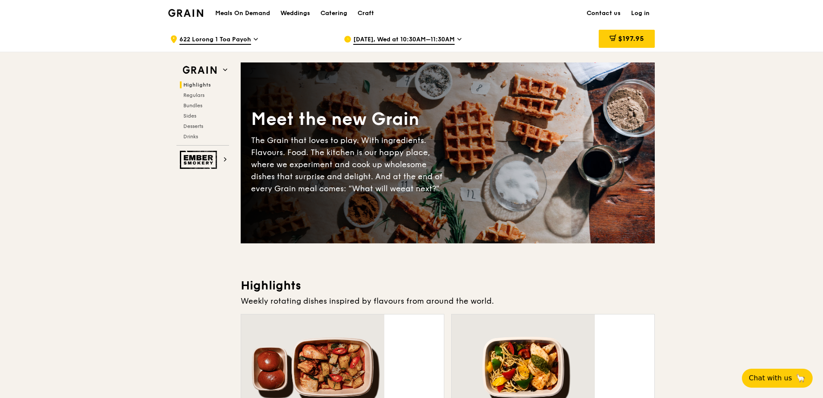
click at [439, 43] on span "[DATE], Wed at 10:30AM–11:30AM" at bounding box center [403, 39] width 101 height 9
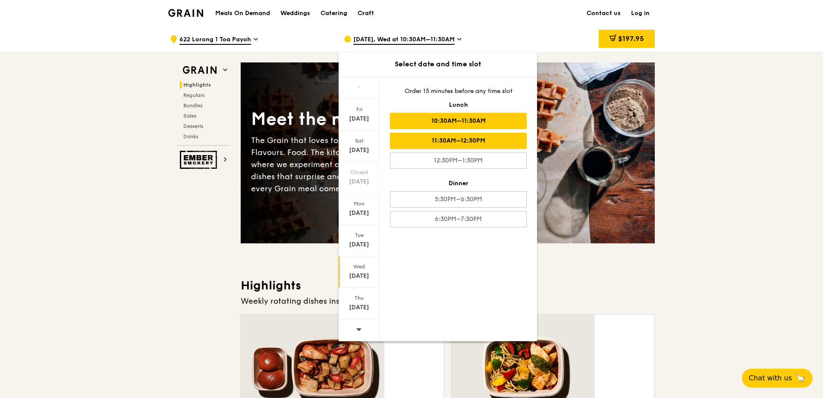
click at [455, 133] on div "11:30AM–12:30PM" at bounding box center [458, 141] width 137 height 16
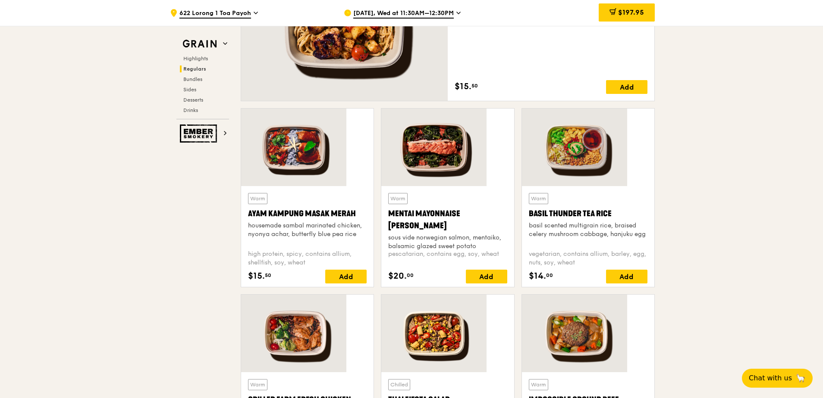
scroll to position [733, 0]
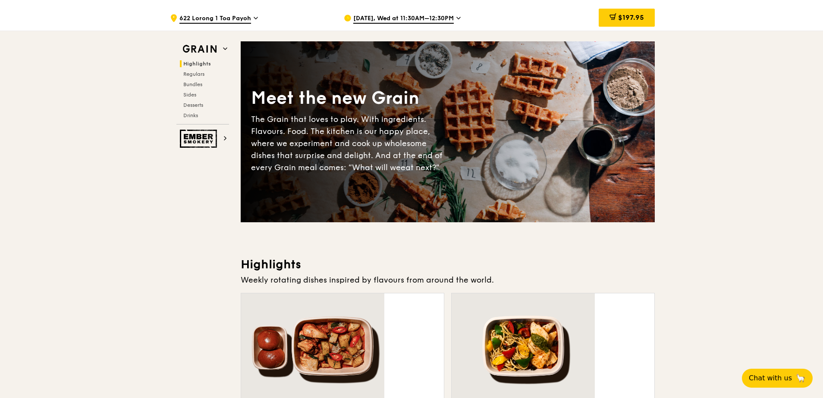
scroll to position [0, 0]
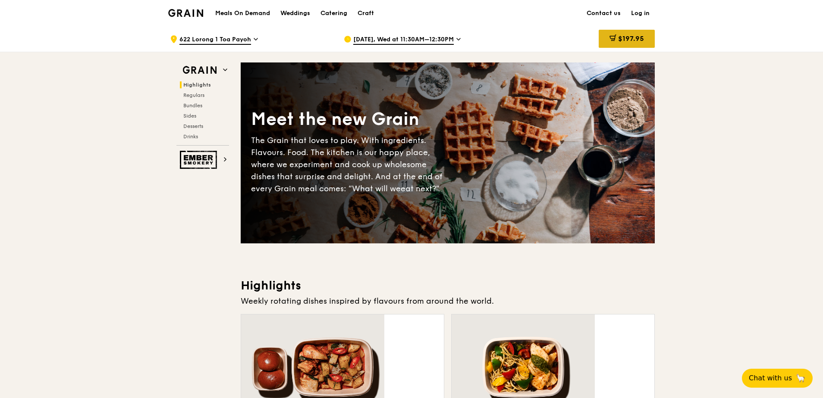
click at [598, 35] on div "$197.95" at bounding box center [626, 39] width 56 height 18
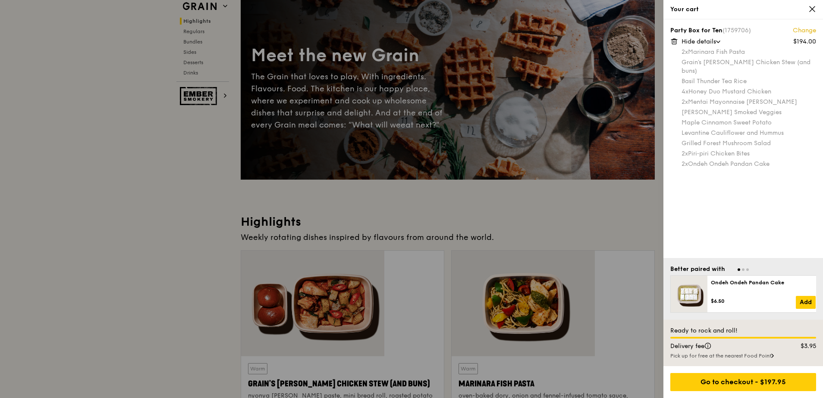
scroll to position [86, 0]
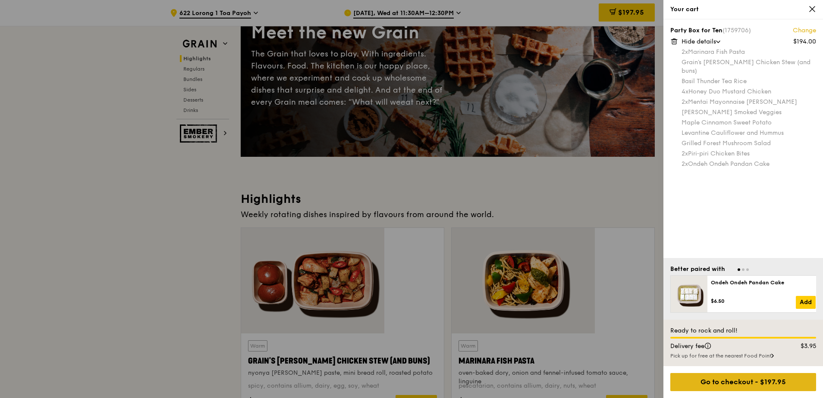
click at [739, 386] on div "Go to checkout - $197.95" at bounding box center [743, 382] width 146 height 18
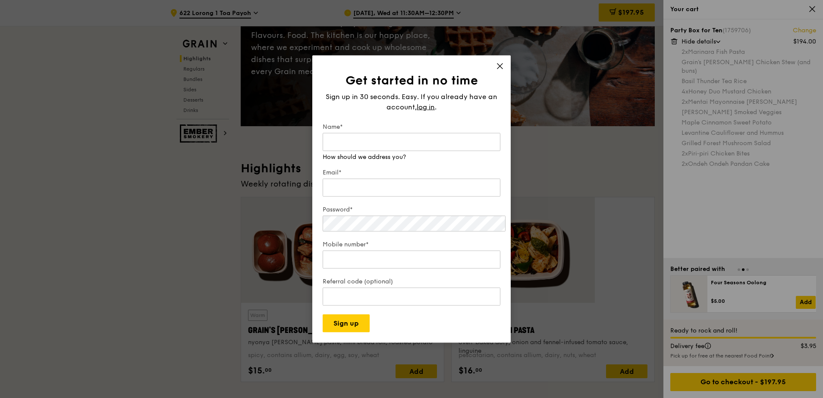
scroll to position [129, 0]
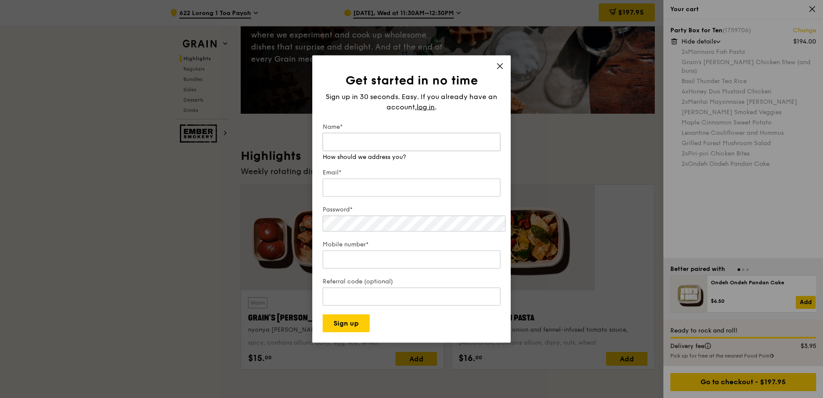
click at [424, 150] on input "Name*" at bounding box center [412, 142] width 178 height 18
type input "Meicia Koh"
type input "meicia.koh@versuni.com"
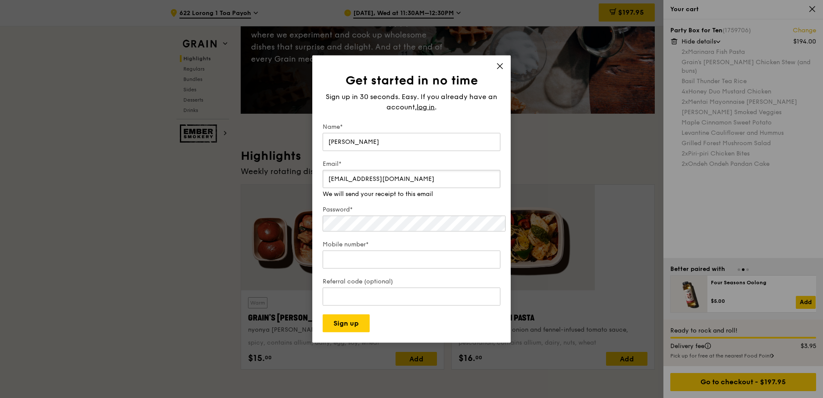
click at [393, 174] on input "meicia.koh@versuni.com" at bounding box center [412, 179] width 178 height 18
click at [279, 203] on div "Get started in no time Sign up in 30 seconds. Easy. If you already have an acco…" at bounding box center [411, 199] width 823 height 398
click at [423, 245] on input "Mobile number*" at bounding box center [412, 251] width 178 height 18
type input "94759278"
click at [404, 288] on input "Referral code (optional)" at bounding box center [412, 297] width 178 height 18
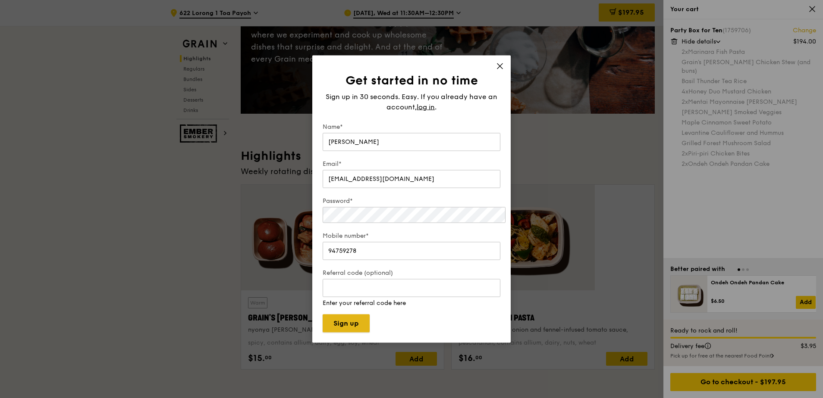
click at [352, 315] on button "Sign up" at bounding box center [346, 324] width 47 height 18
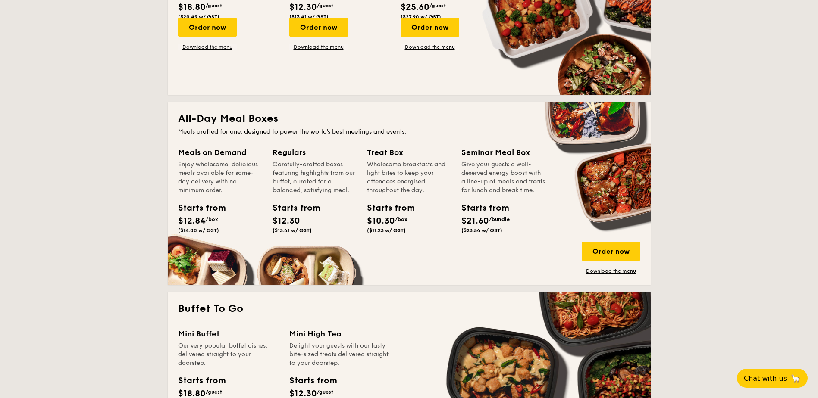
scroll to position [345, 0]
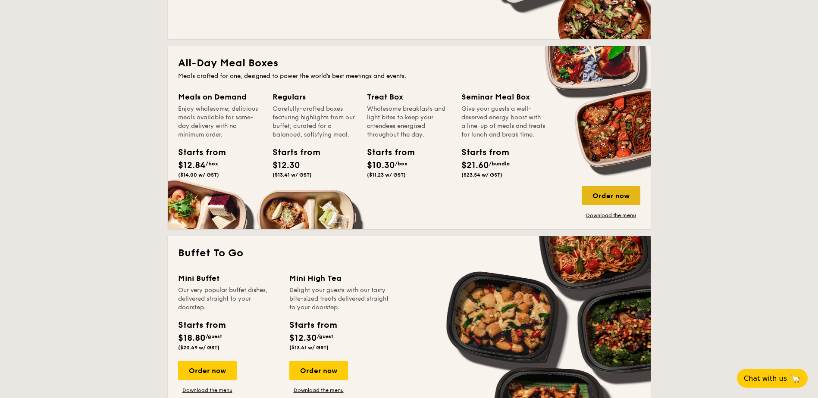
click at [582, 198] on div "Order now" at bounding box center [611, 195] width 59 height 19
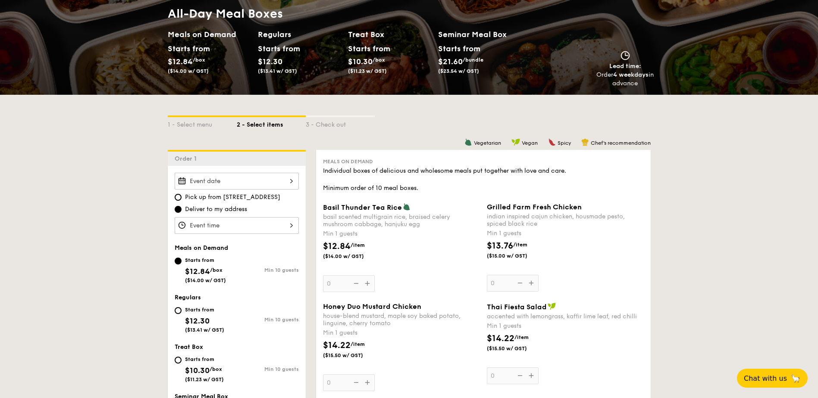
scroll to position [86, 0]
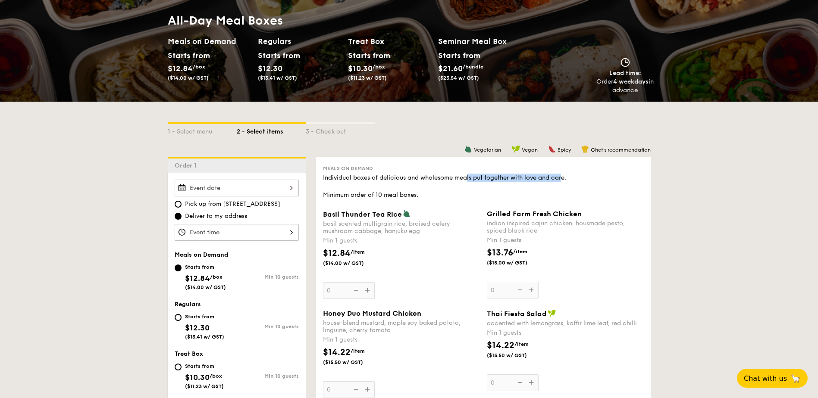
drag, startPoint x: 489, startPoint y: 160, endPoint x: 561, endPoint y: 160, distance: 72.0
click at [561, 174] on div "Individual boxes of delicious and wholesome meals put together with love and ca…" at bounding box center [483, 187] width 321 height 26
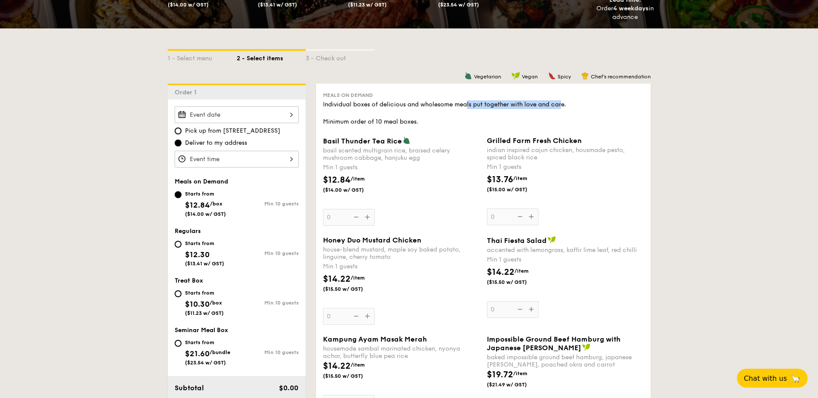
scroll to position [172, 0]
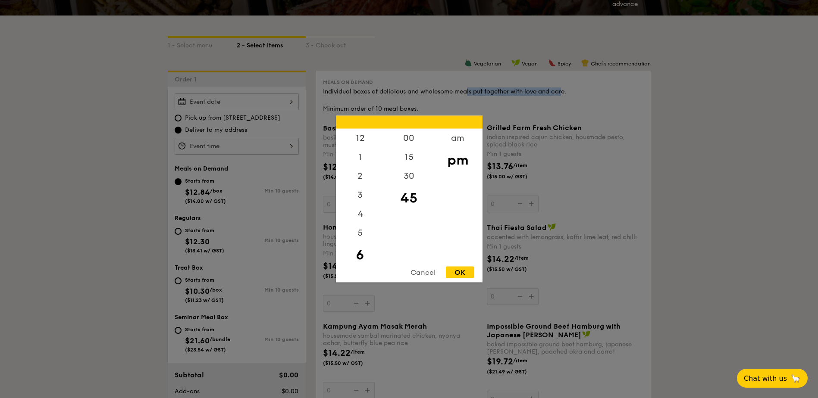
click at [299, 138] on div "12 1 2 3 4 5 6 7 8 9 10 11 00 15 30 45 am pm Cancel OK" at bounding box center [237, 146] width 124 height 17
drag, startPoint x: 367, startPoint y: 146, endPoint x: 369, endPoint y: 163, distance: 17.3
click at [369, 163] on div "12 1 2 3 4 5 6 7 8 9 10 11" at bounding box center [360, 195] width 49 height 132
drag, startPoint x: 369, startPoint y: 163, endPoint x: 361, endPoint y: 138, distance: 26.2
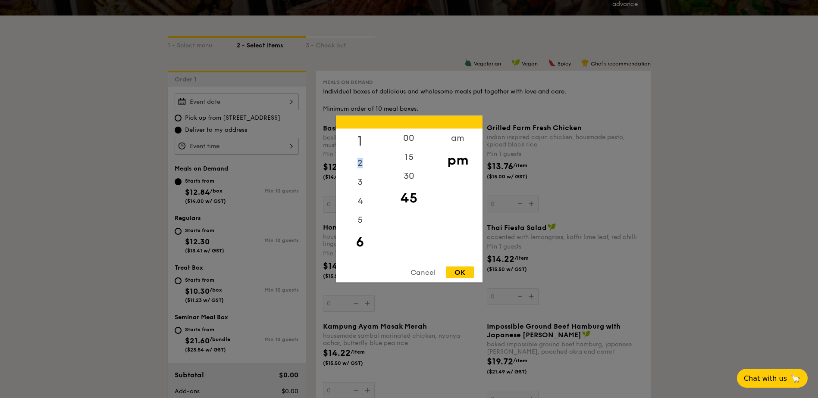
click at [361, 138] on div "1" at bounding box center [360, 141] width 49 height 25
drag, startPoint x: 364, startPoint y: 222, endPoint x: 360, endPoint y: 125, distance: 98.0
click at [360, 125] on div "12 1 2 3 4 5 6 7 8 9 10 11 00 15 30 45 am pm Cancel OK" at bounding box center [409, 199] width 147 height 167
click at [366, 228] on div "4" at bounding box center [360, 223] width 49 height 25
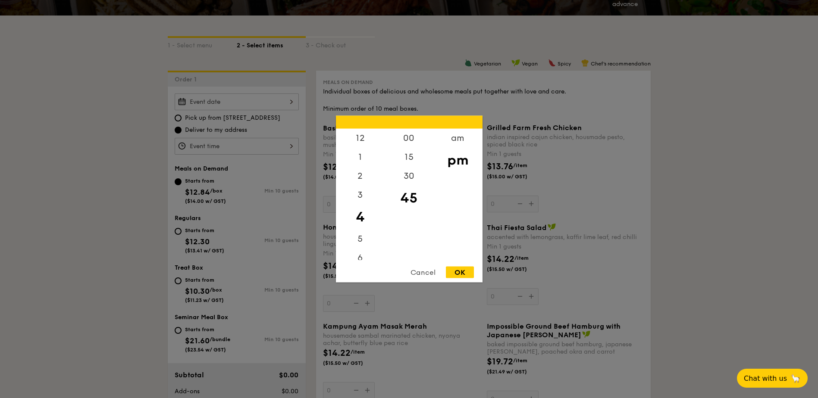
scroll to position [102, 0]
click at [359, 251] on div "11" at bounding box center [360, 250] width 49 height 19
click at [456, 143] on div "am" at bounding box center [457, 141] width 49 height 25
click at [358, 255] on div "11" at bounding box center [360, 253] width 49 height 25
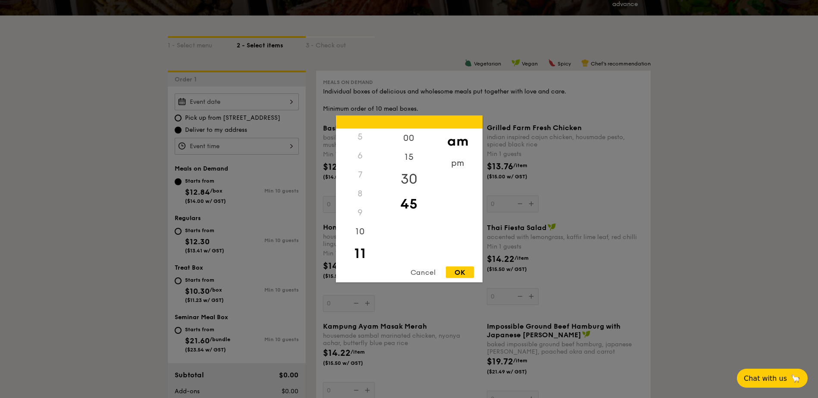
click at [403, 180] on div "30" at bounding box center [409, 179] width 49 height 25
click at [403, 204] on div "45" at bounding box center [409, 204] width 49 height 25
click at [464, 272] on div "OK" at bounding box center [460, 273] width 28 height 12
type input "11:45AM"
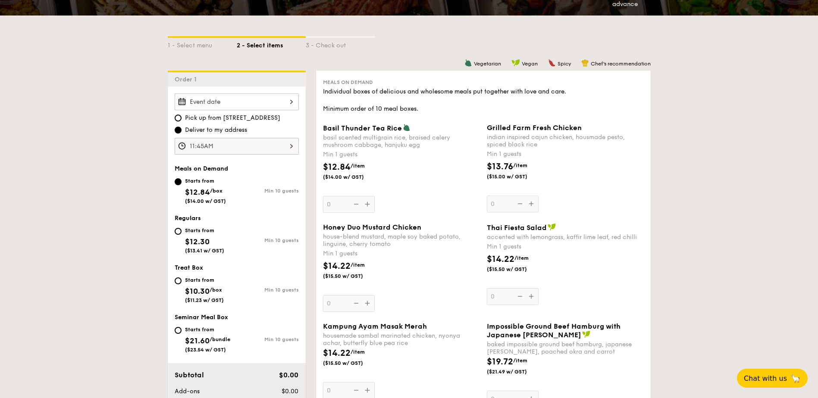
click at [299, 94] on div at bounding box center [237, 102] width 124 height 17
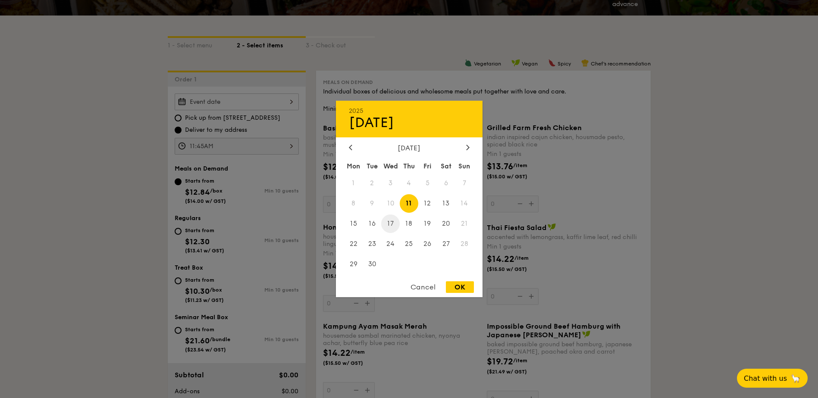
click at [395, 226] on span "17" at bounding box center [390, 224] width 19 height 19
click at [387, 202] on span "10" at bounding box center [390, 203] width 19 height 19
click at [389, 202] on span "10" at bounding box center [390, 203] width 19 height 19
click at [392, 203] on span "10" at bounding box center [390, 203] width 19 height 19
click at [420, 285] on div "Cancel" at bounding box center [423, 288] width 42 height 12
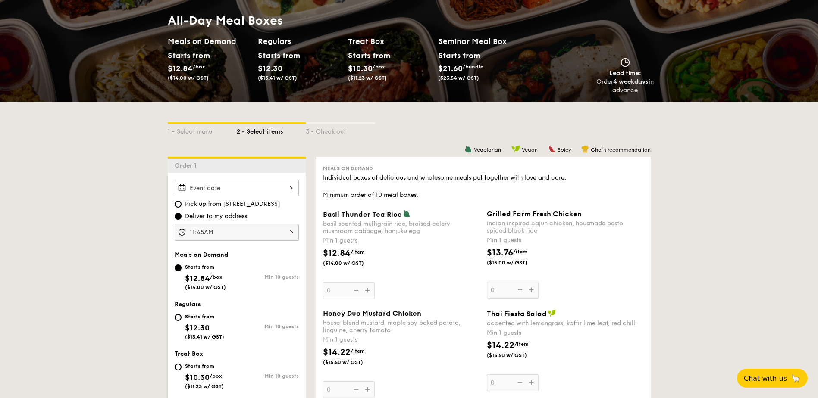
scroll to position [0, 0]
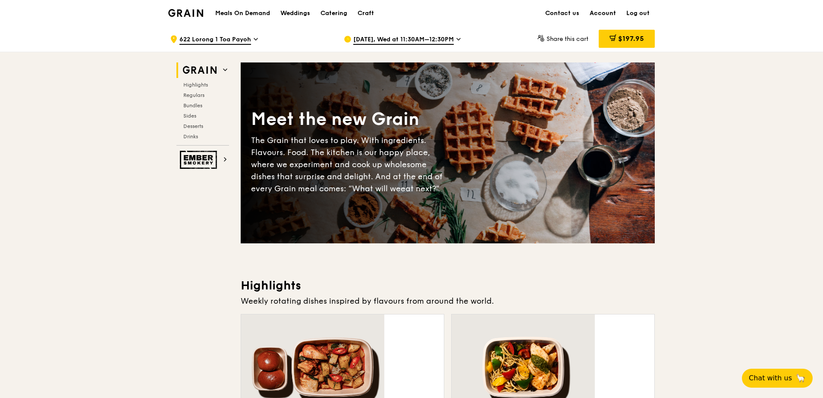
click at [584, 15] on link "Account" at bounding box center [602, 13] width 37 height 26
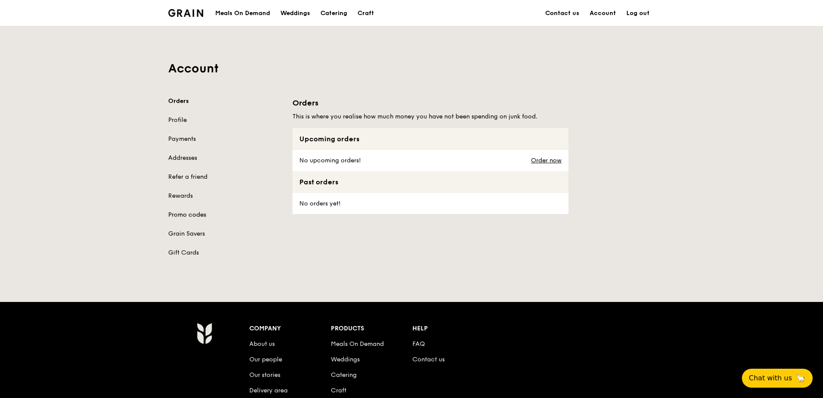
click at [239, 211] on link "Promo codes" at bounding box center [225, 215] width 114 height 9
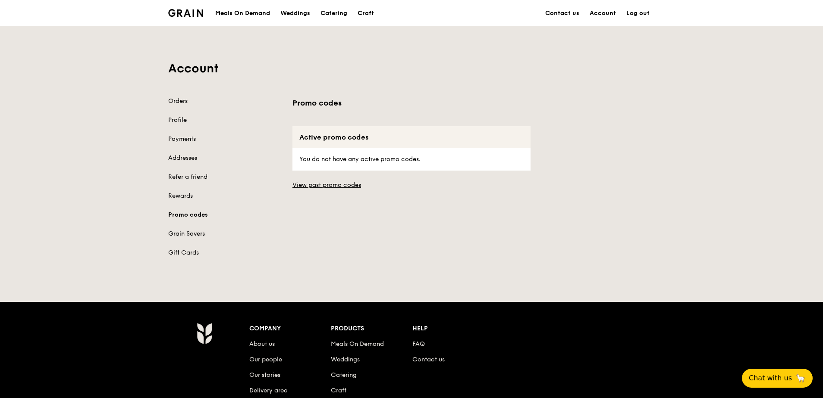
click at [236, 230] on link "Grain Savers" at bounding box center [225, 234] width 114 height 9
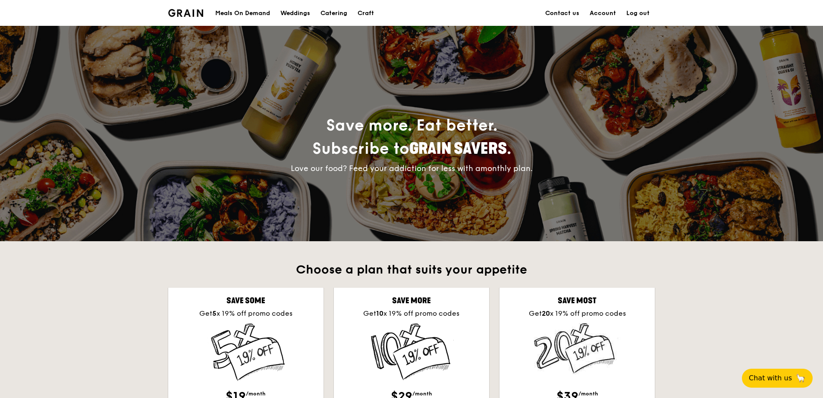
click at [270, 14] on div "Meals On Demand" at bounding box center [242, 13] width 55 height 26
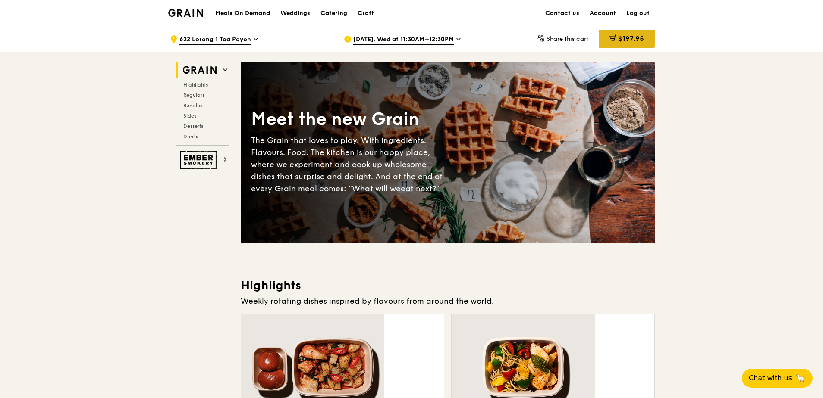
click at [598, 34] on div "$197.95" at bounding box center [626, 39] width 56 height 18
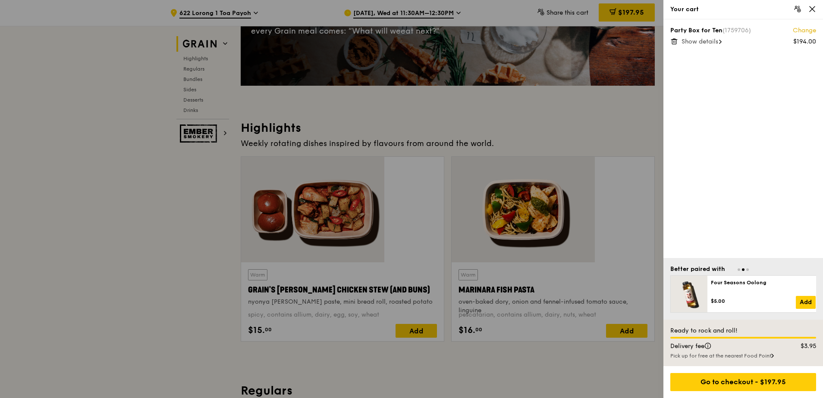
scroll to position [172, 0]
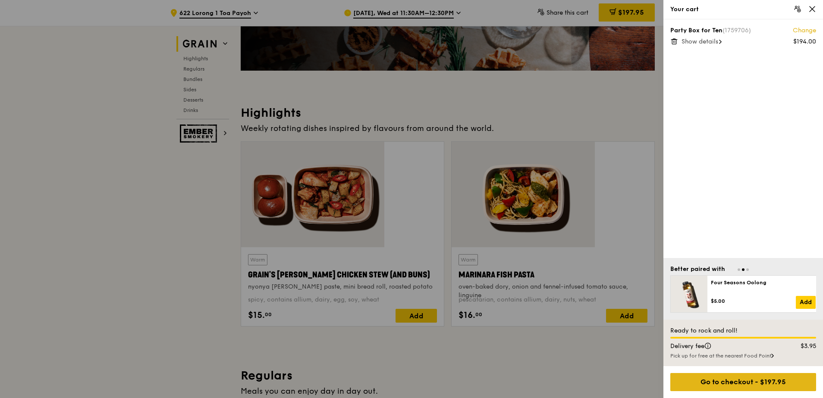
click at [701, 387] on div "Go to checkout - $197.95" at bounding box center [743, 382] width 146 height 18
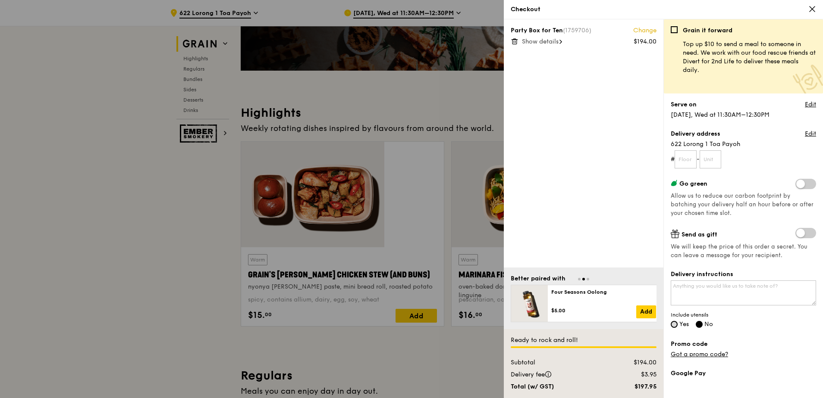
click at [669, 241] on div "Grain it forward Top up $10 to send a meal to someone in need. We work with our…" at bounding box center [743, 208] width 160 height 379
click at [673, 321] on input "Yes" at bounding box center [673, 324] width 7 height 7
radio input "true"
radio input "false"
click at [707, 281] on textarea "Delivery instructions" at bounding box center [742, 293] width 145 height 25
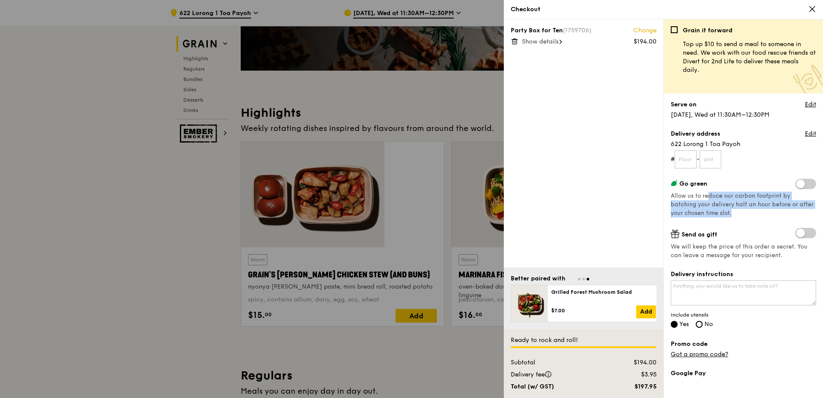
drag, startPoint x: 704, startPoint y: 145, endPoint x: 759, endPoint y: 156, distance: 56.2
click at [759, 179] on div "Go green Allow us to reduce our carbon footprint by batching your delivery half…" at bounding box center [742, 198] width 145 height 39
drag, startPoint x: 759, startPoint y: 156, endPoint x: 731, endPoint y: 157, distance: 27.6
click at [731, 179] on div "Go green Allow us to reduce our carbon footprint by batching your delivery half…" at bounding box center [742, 198] width 145 height 39
click at [732, 161] on div "Grain it forward Top up $10 to send a meal to someone in need. We work with our…" at bounding box center [742, 212] width 145 height 372
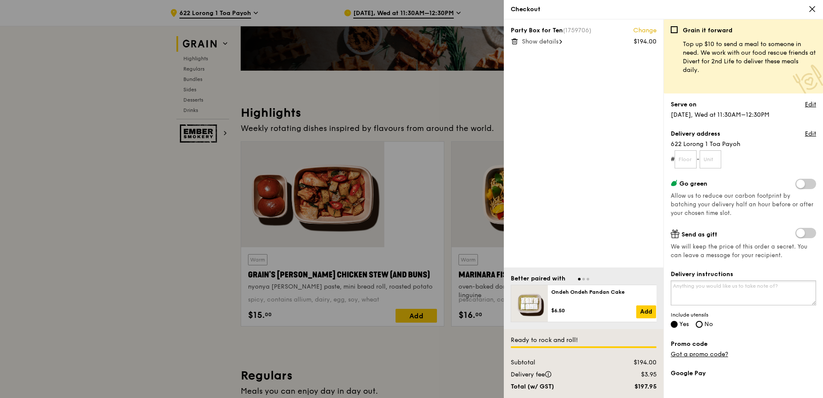
click at [745, 281] on textarea "Delivery instructions" at bounding box center [742, 293] width 145 height 25
click at [811, 100] on link "Edit" at bounding box center [810, 104] width 11 height 9
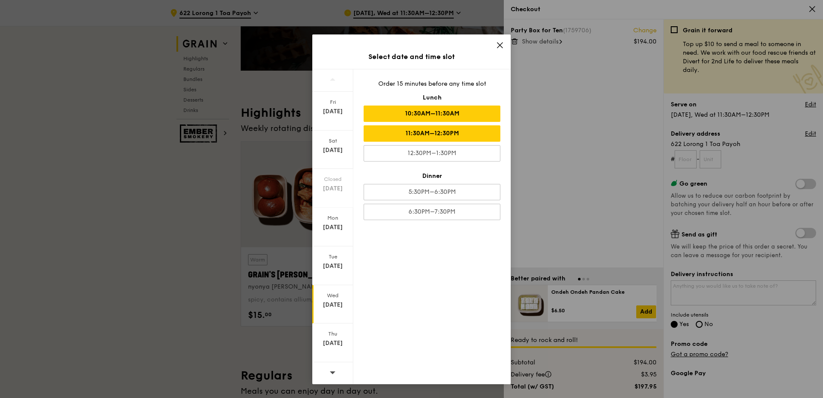
click at [460, 106] on div "10:30AM–11:30AM" at bounding box center [431, 114] width 137 height 16
click at [499, 43] on icon at bounding box center [499, 45] width 5 height 5
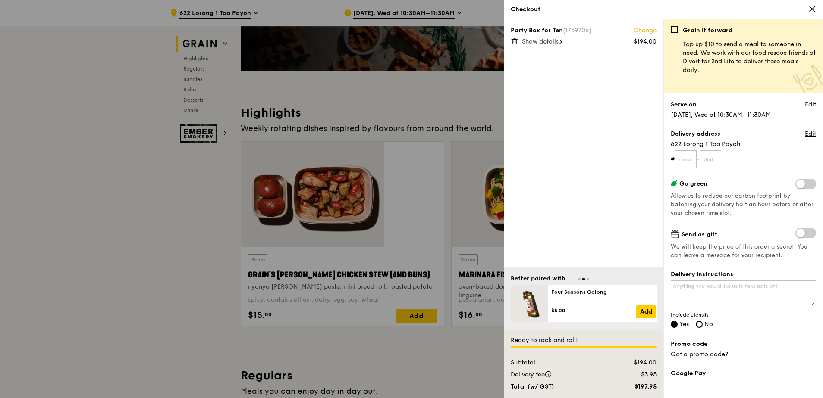
click at [807, 179] on span at bounding box center [805, 184] width 21 height 10
click at [797, 185] on input "checkbox" at bounding box center [797, 185] width 0 height 0
drag, startPoint x: 687, startPoint y: 148, endPoint x: 753, endPoint y: 153, distance: 66.6
click at [753, 179] on div "Go green Allow us to reduce our carbon footprint by batching your delivery half…" at bounding box center [742, 198] width 145 height 39
drag, startPoint x: 753, startPoint y: 153, endPoint x: 753, endPoint y: 158, distance: 4.7
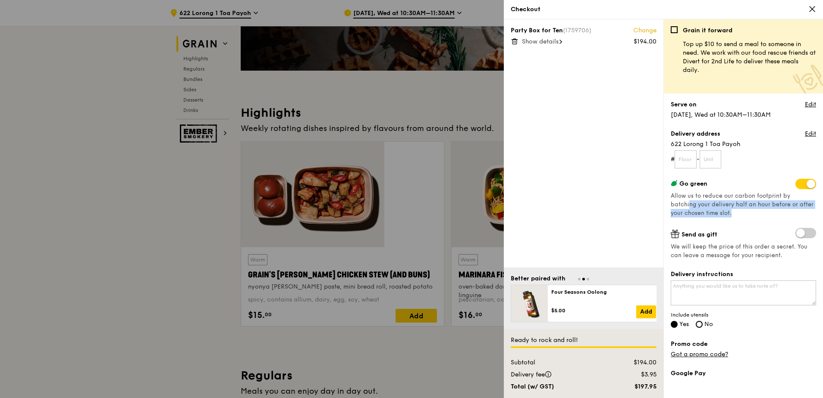
click at [753, 179] on div "Go green Allow us to reduce our carbon footprint by batching your delivery half…" at bounding box center [742, 198] width 145 height 39
drag, startPoint x: 732, startPoint y: 157, endPoint x: 666, endPoint y: 134, distance: 69.3
click at [666, 134] on div "Grain it forward Top up $10 to send a meal to someone in need. We work with our…" at bounding box center [743, 208] width 160 height 379
click at [704, 281] on textarea "Delivery instructions" at bounding box center [742, 293] width 145 height 25
click at [739, 281] on textarea "Delivery instructions" at bounding box center [742, 293] width 145 height 25
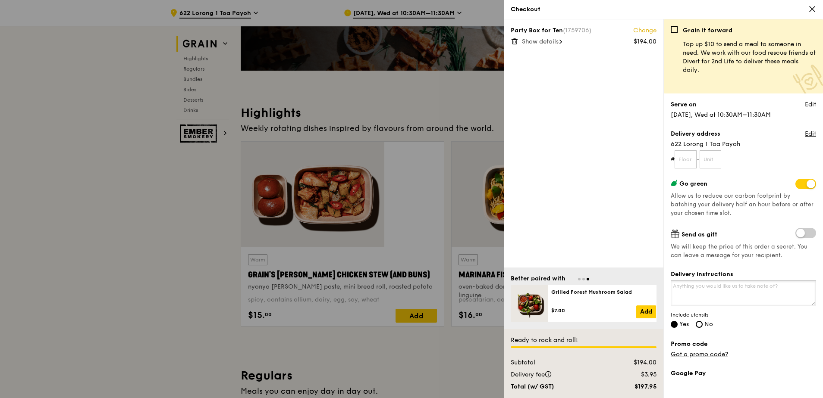
scroll to position [216, 0]
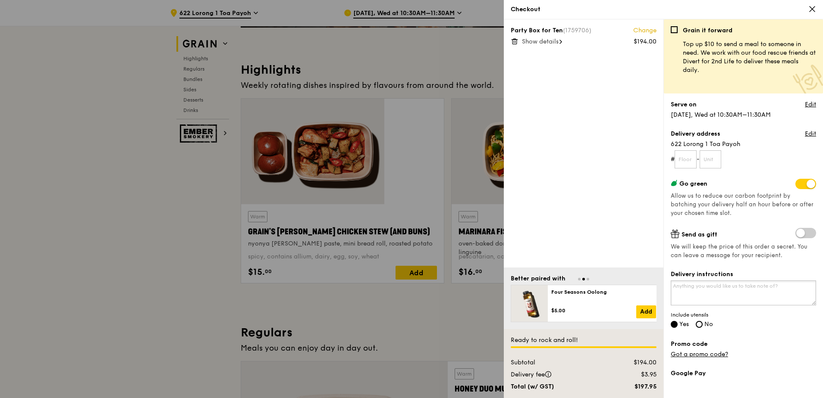
click at [678, 281] on textarea "Delivery instructions" at bounding box center [742, 293] width 145 height 25
drag, startPoint x: 698, startPoint y: 212, endPoint x: 758, endPoint y: 213, distance: 59.5
click at [758, 281] on textarea "Okie to deliver after 11.30am but before 12pm." at bounding box center [742, 293] width 145 height 25
drag, startPoint x: 767, startPoint y: 214, endPoint x: 659, endPoint y: 217, distance: 108.3
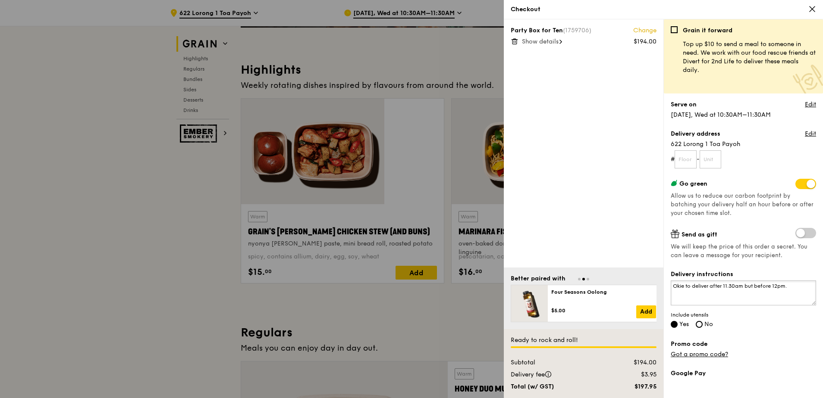
click at [659, 217] on div "Party Box for Ten (1759706) Change $194.00 Show details Better paired with Onde…" at bounding box center [663, 208] width 319 height 379
type textarea "Okie to deliver after 11.30am but before 12pm."
drag, startPoint x: 717, startPoint y: 150, endPoint x: 743, endPoint y: 155, distance: 27.3
click at [743, 179] on div "Go green Allow us to reduce our carbon footprint by batching your delivery half…" at bounding box center [742, 198] width 145 height 39
click at [631, 168] on div "Party Box for Ten (1759706) Change $194.00 Show details" at bounding box center [584, 143] width 160 height 248
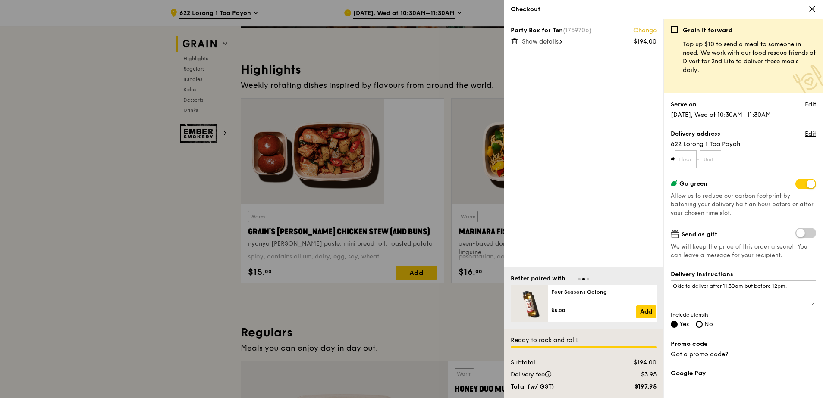
click at [816, 9] on icon at bounding box center [812, 9] width 8 height 8
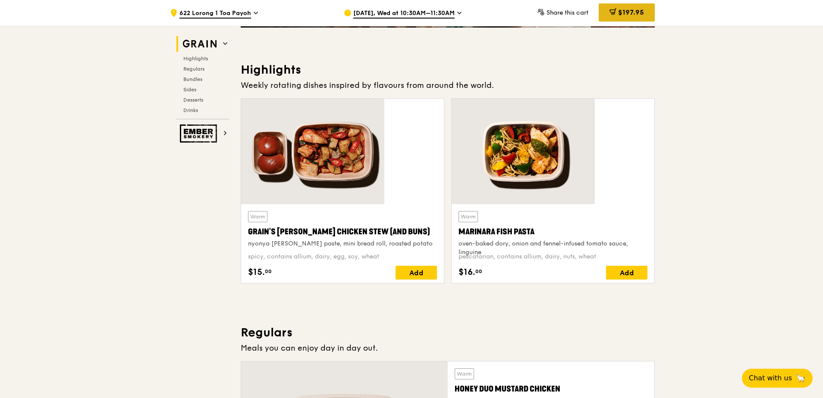
click at [598, 16] on div "$197.95" at bounding box center [626, 12] width 56 height 18
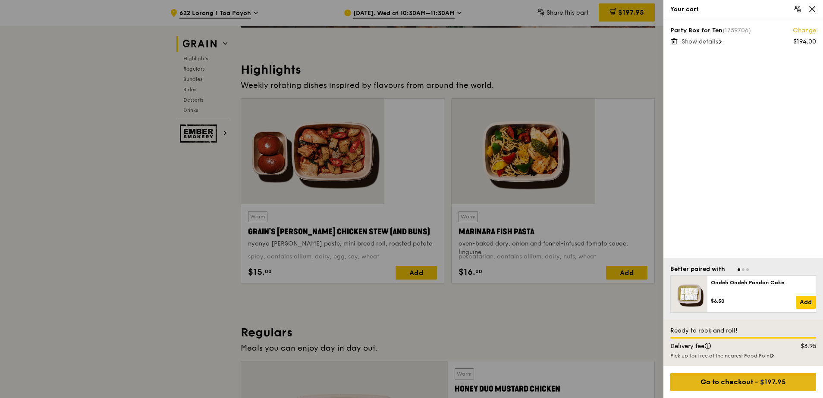
click at [726, 384] on div "Go to checkout - $197.95" at bounding box center [743, 382] width 146 height 18
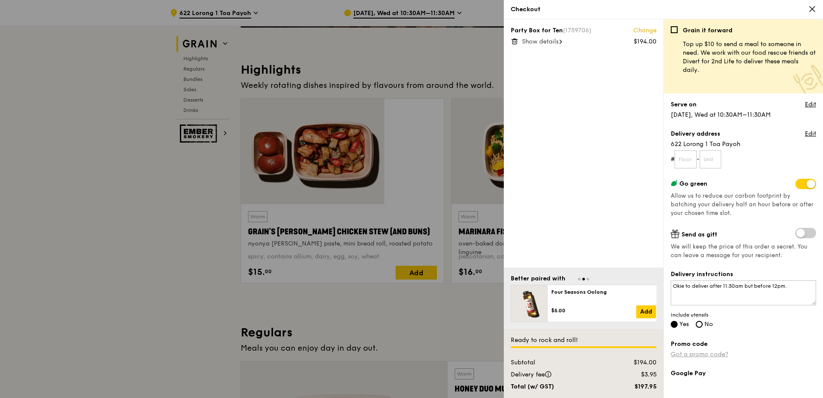
click at [689, 351] on link "Got a promo code?" at bounding box center [698, 354] width 57 height 7
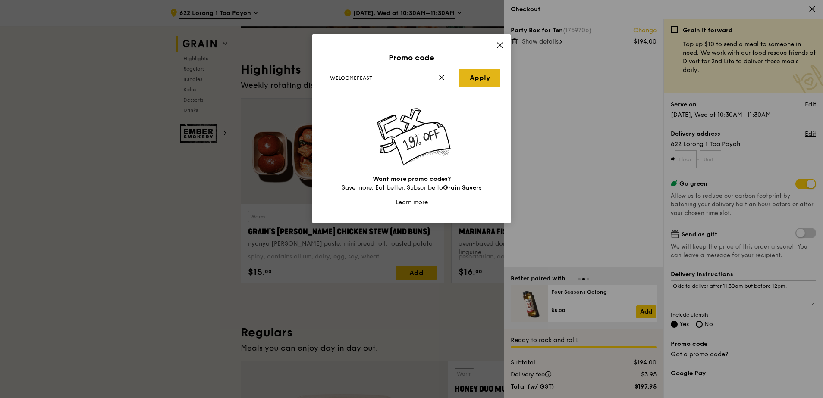
type input "WELCOMEFEAST"
click at [479, 69] on link "Apply" at bounding box center [479, 78] width 41 height 18
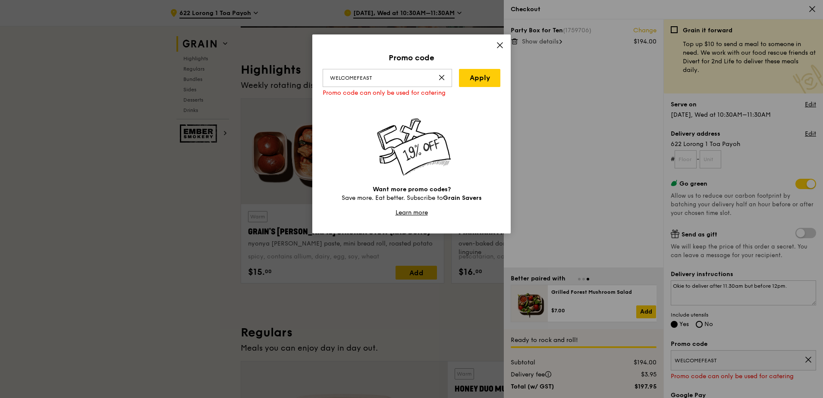
click at [441, 74] on icon at bounding box center [441, 77] width 7 height 7
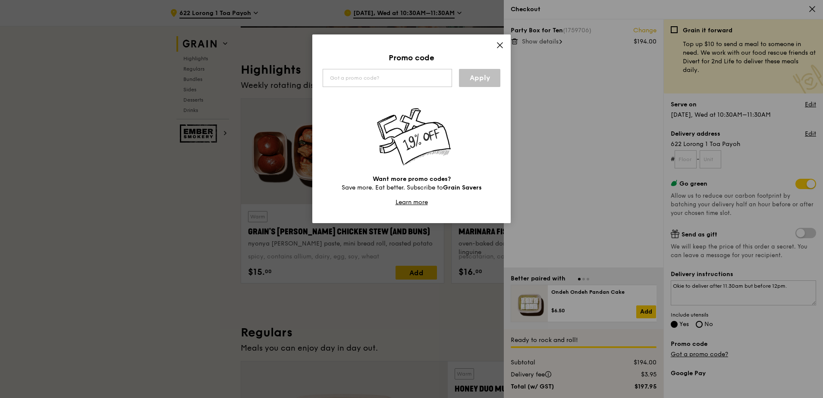
click at [501, 43] on icon at bounding box center [499, 45] width 5 height 5
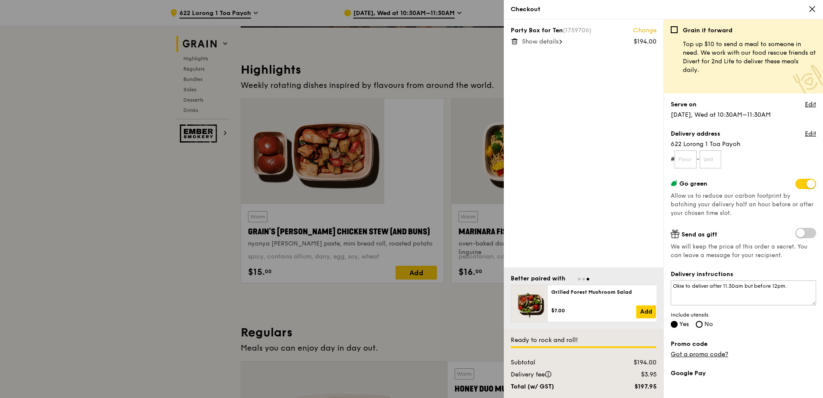
click at [811, 5] on icon at bounding box center [812, 9] width 8 height 8
